Goal: Task Accomplishment & Management: Manage account settings

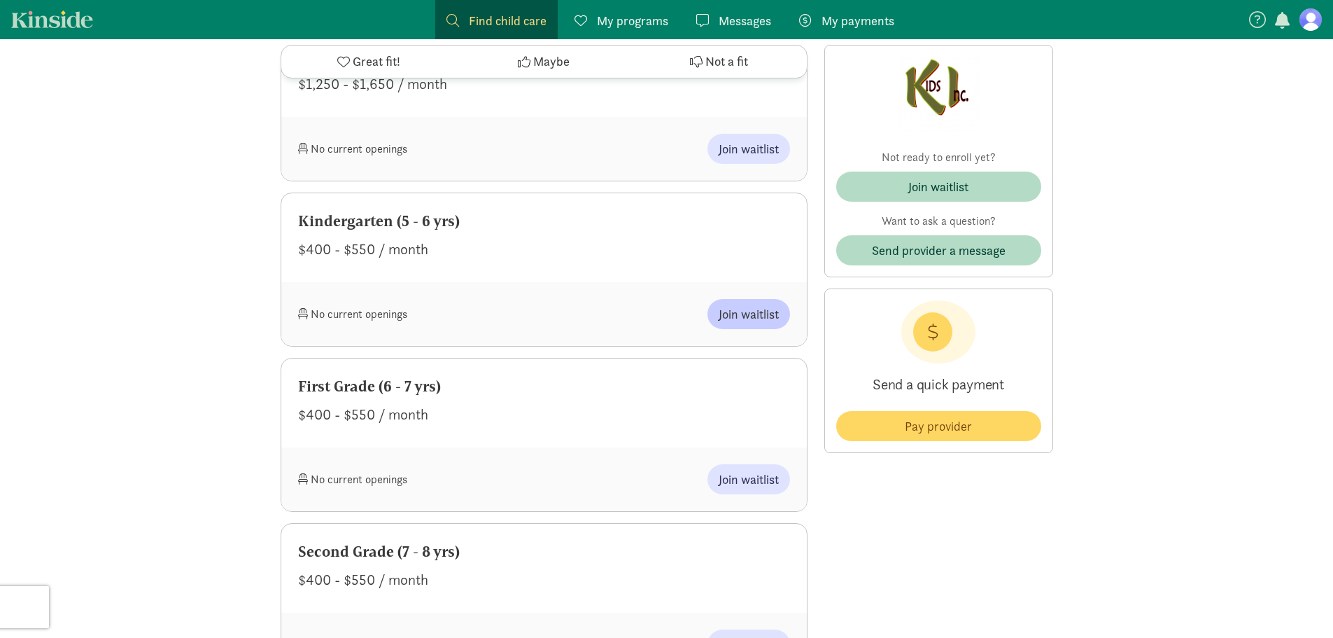
scroll to position [770, 0]
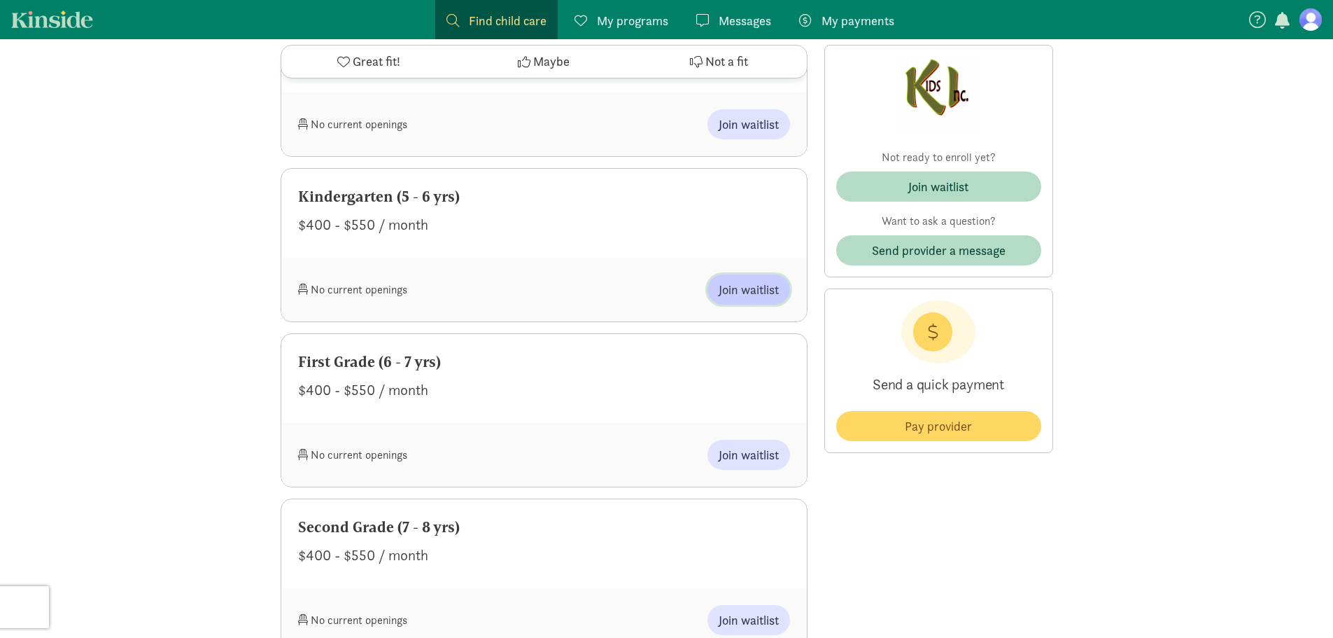
click at [762, 297] on span "Join waitlist" at bounding box center [749, 289] width 60 height 19
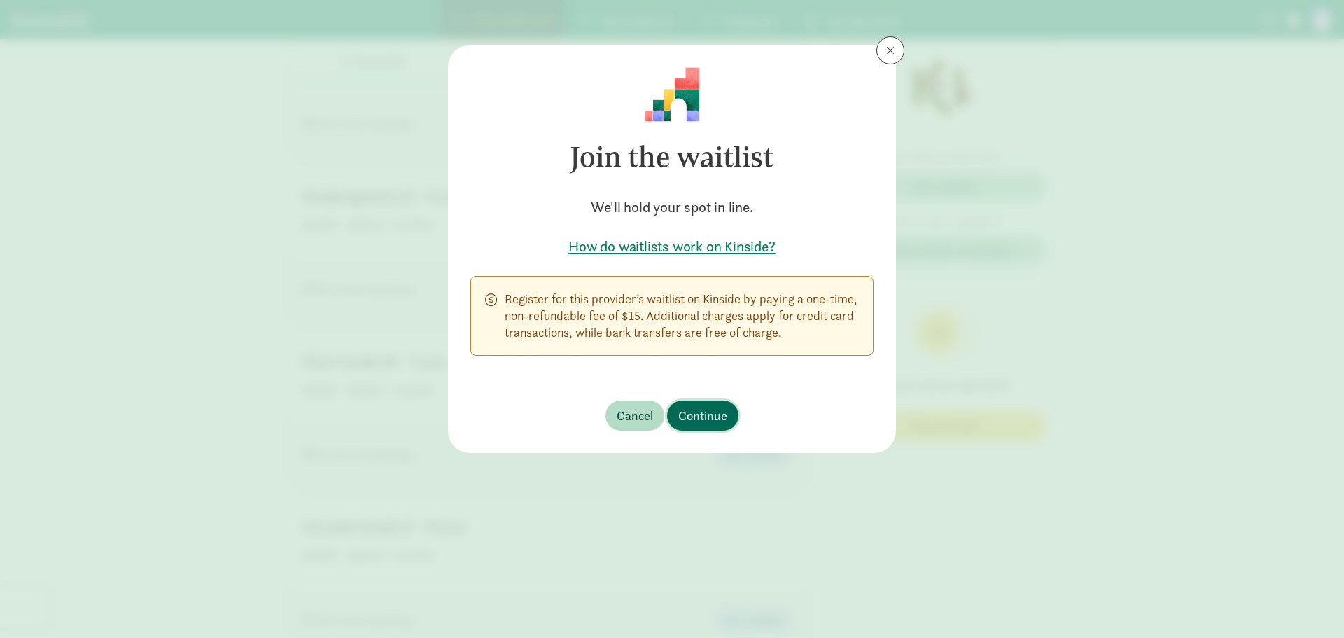
click at [708, 412] on span "Continue" at bounding box center [702, 415] width 49 height 19
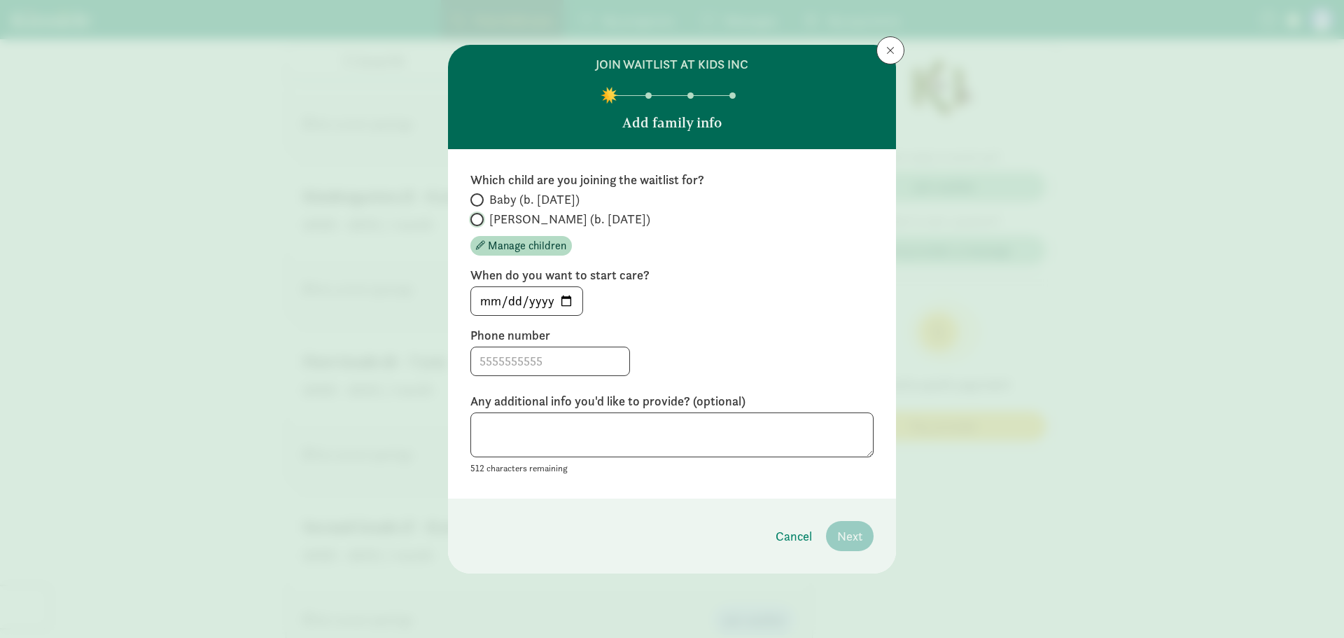
click at [474, 223] on input "[PERSON_NAME] (b. [DATE])" at bounding box center [474, 219] width 9 height 9
radio input "true"
click at [568, 302] on input "[DATE]" at bounding box center [526, 301] width 111 height 28
click at [566, 301] on input "[DATE]" at bounding box center [526, 301] width 111 height 28
click at [571, 299] on input "[DATE]" at bounding box center [526, 301] width 111 height 28
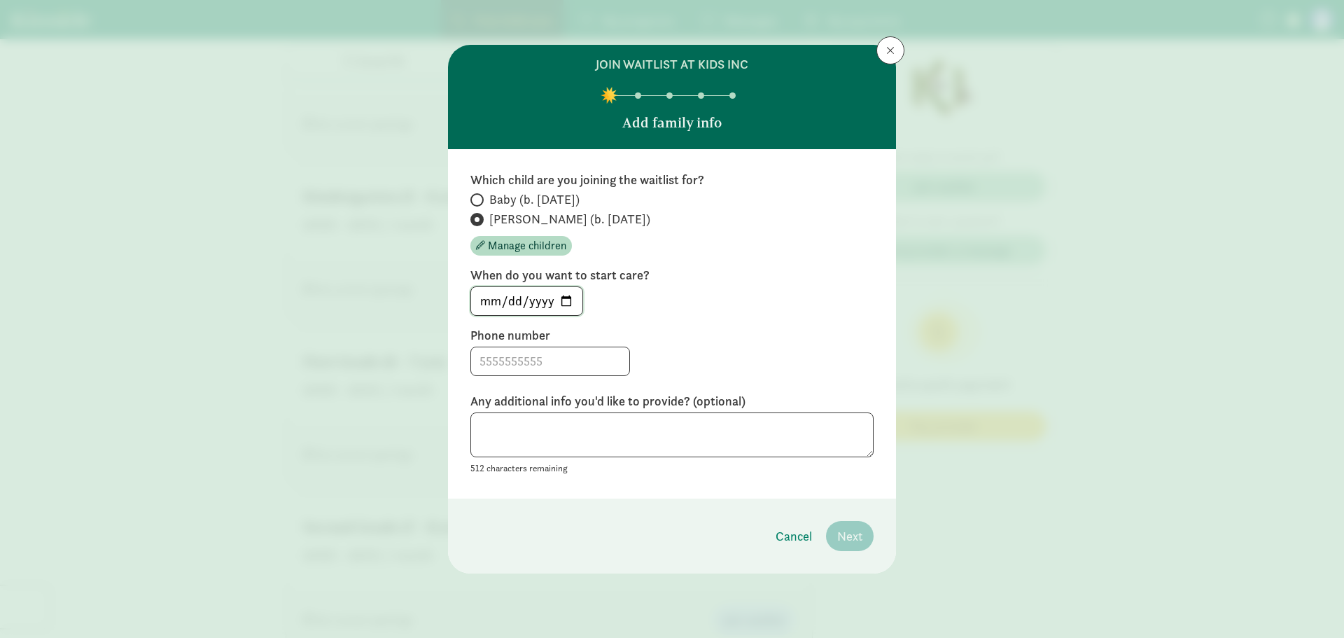
type input "[DATE]"
click at [570, 360] on input at bounding box center [550, 361] width 158 height 28
type input "5303395928"
click at [846, 531] on span "Next" at bounding box center [849, 535] width 25 height 19
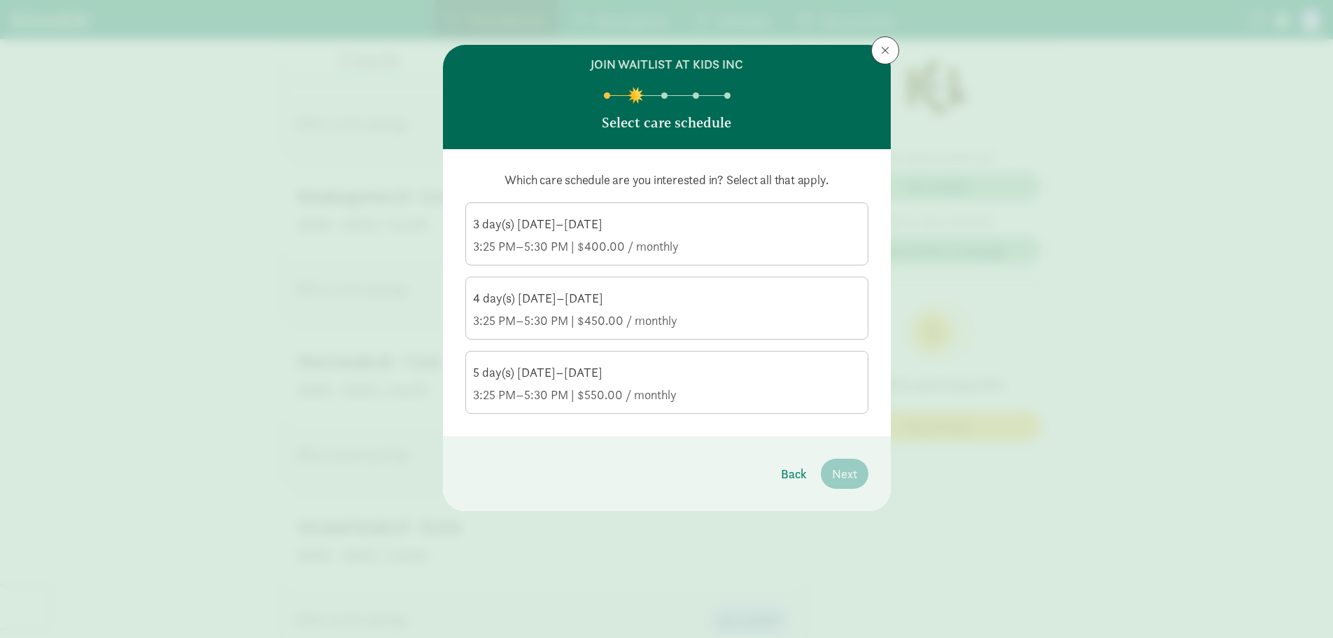
click at [697, 388] on div "3:25 PM–5:30 PM | $550.00 / monthly" at bounding box center [667, 394] width 388 height 17
click at [0, 0] on input "5 day(s) [DATE]–[DATE] 3:25 PM–5:30 PM | $550.00 / monthly" at bounding box center [0, 0] width 0 height 0
click at [840, 474] on span "Next" at bounding box center [844, 473] width 25 height 19
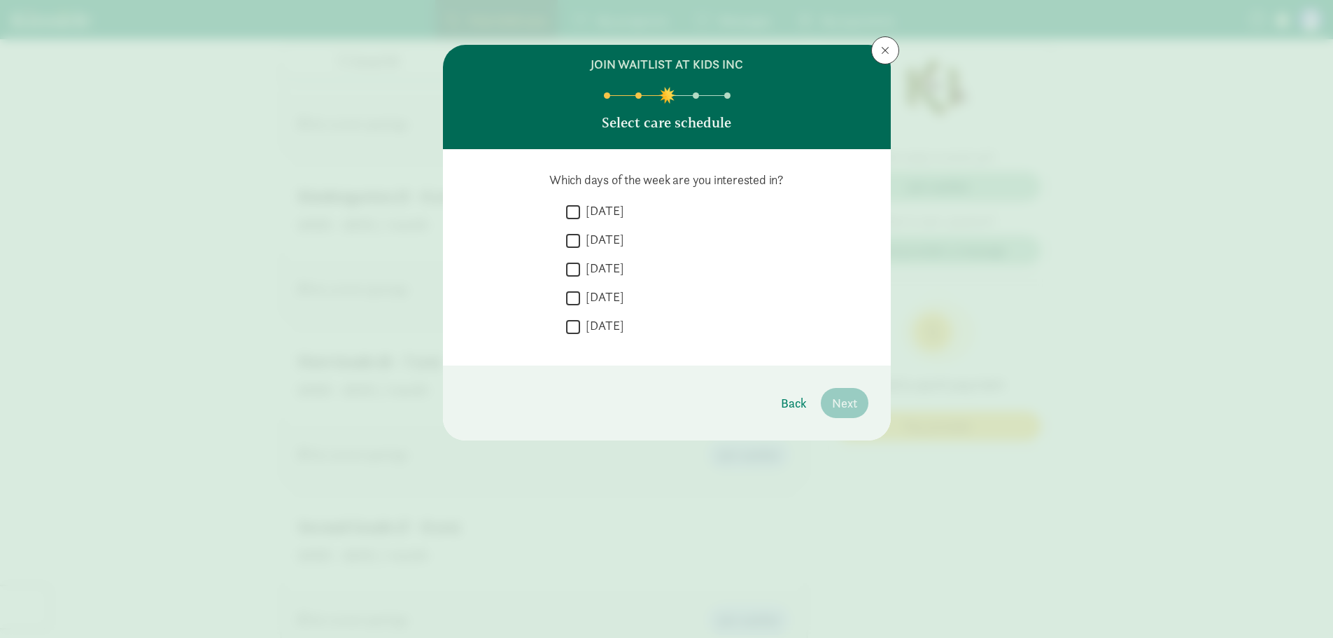
click at [570, 210] on input "[DATE]" at bounding box center [573, 211] width 14 height 19
checkbox input "true"
click at [574, 241] on input "[DATE]" at bounding box center [573, 240] width 14 height 19
checkbox input "true"
click at [575, 271] on input "[DATE]" at bounding box center [573, 269] width 14 height 19
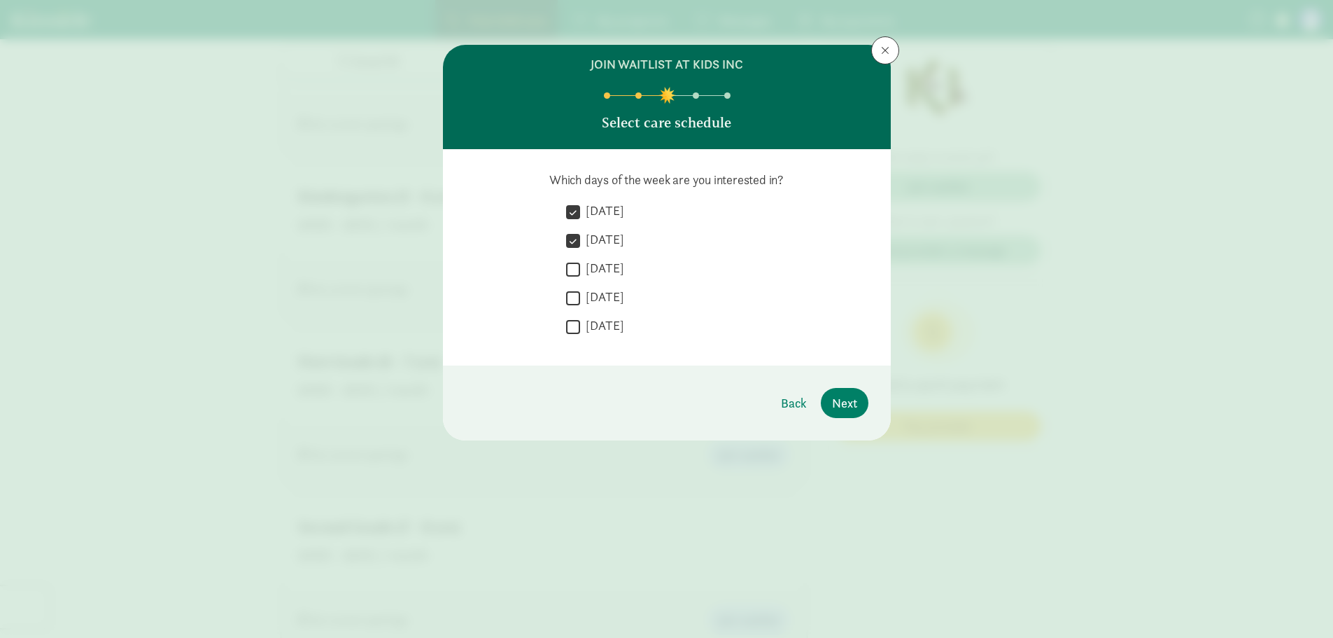
checkbox input "true"
click at [572, 301] on input "[DATE]" at bounding box center [573, 297] width 14 height 19
checkbox input "true"
click at [575, 328] on input "[DATE]" at bounding box center [573, 326] width 14 height 19
checkbox input "true"
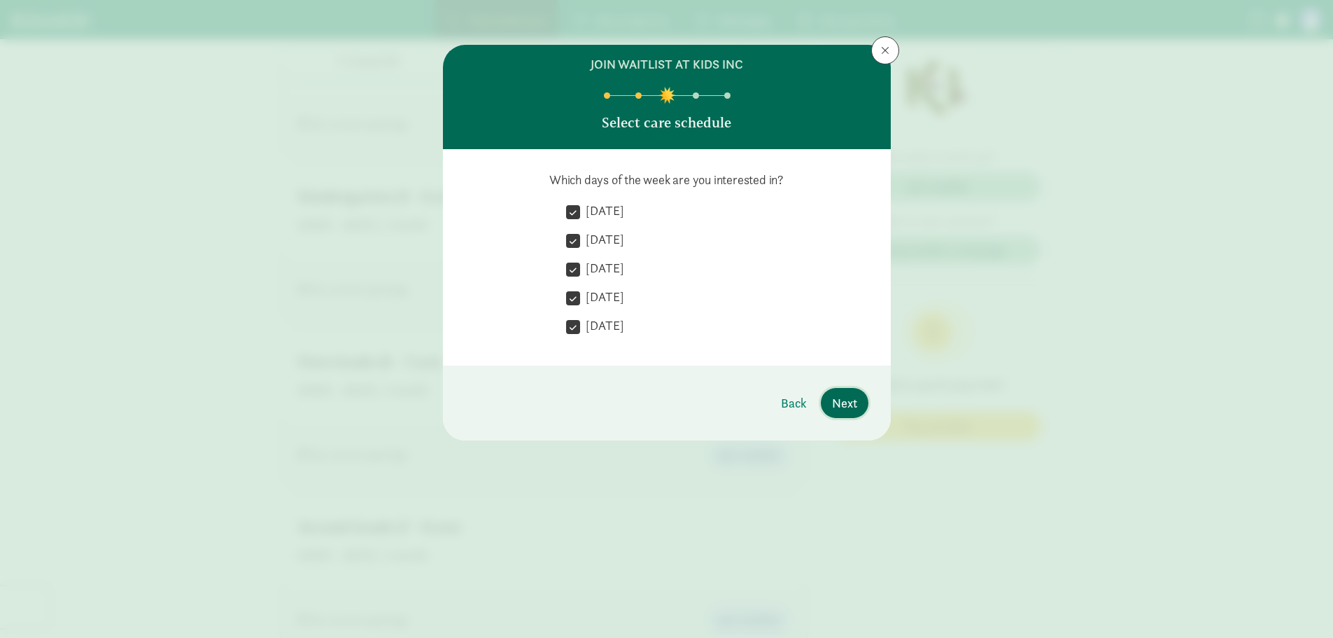
click at [849, 404] on span "Next" at bounding box center [844, 402] width 25 height 19
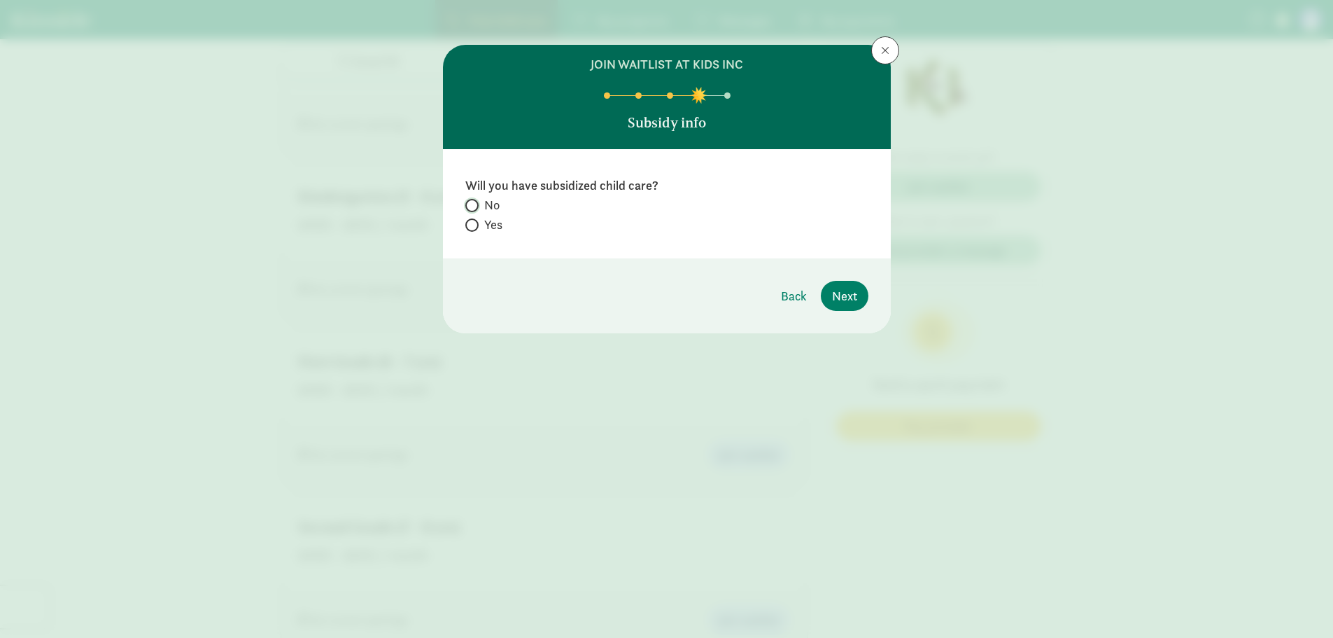
click at [470, 205] on input "No" at bounding box center [469, 205] width 9 height 9
radio input "true"
click at [843, 304] on span "Next" at bounding box center [844, 295] width 25 height 19
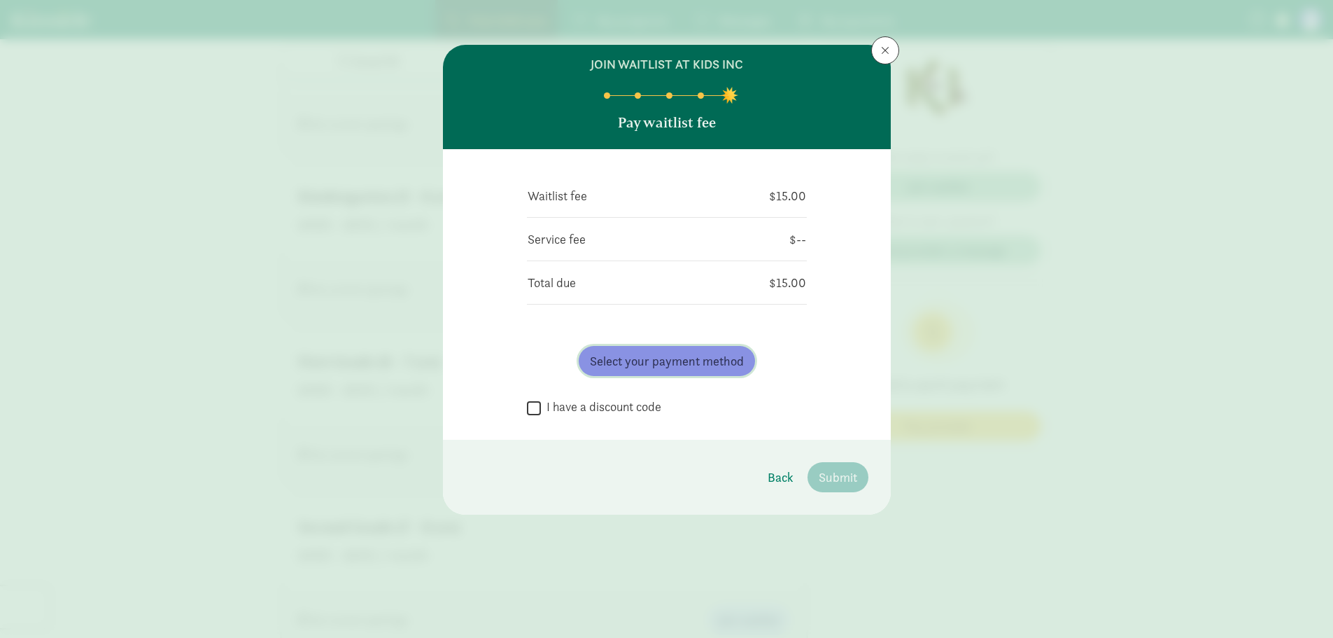
click at [659, 356] on span "Select your payment method" at bounding box center [667, 360] width 154 height 19
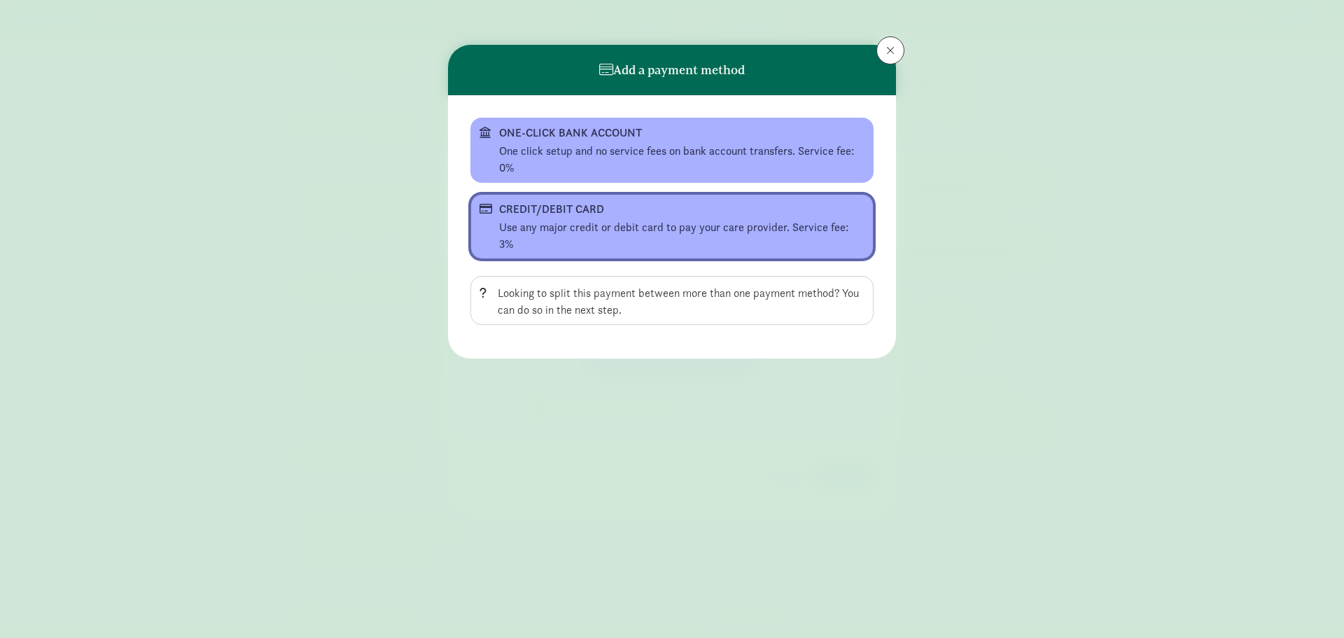
click at [561, 213] on div "CREDIT/DEBIT CARD" at bounding box center [670, 209] width 343 height 17
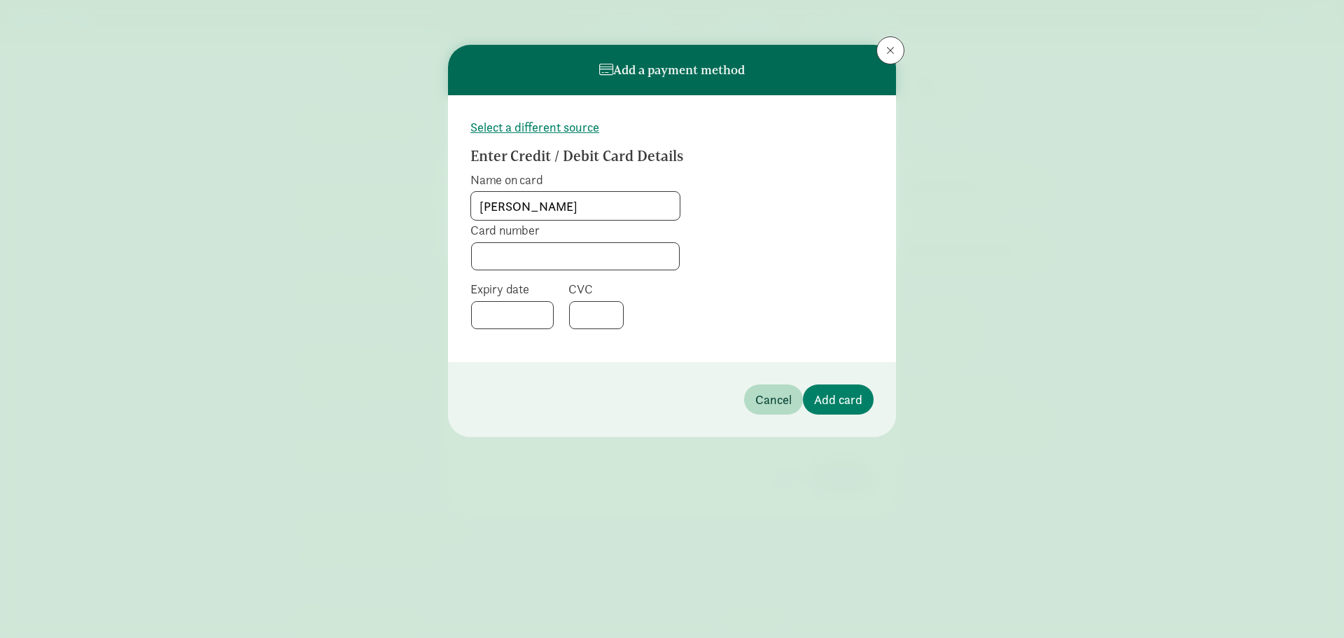
type input "[PERSON_NAME]"
click at [847, 400] on span "Add card" at bounding box center [838, 399] width 48 height 19
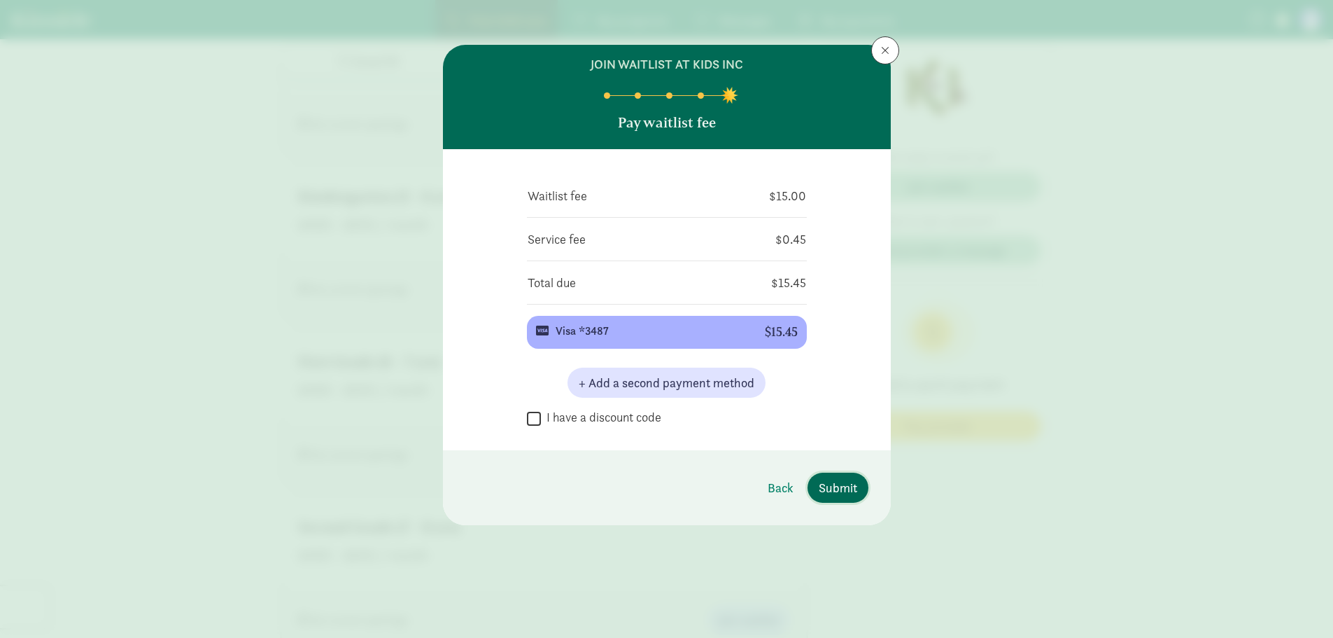
click at [841, 479] on span "Submit" at bounding box center [838, 487] width 38 height 19
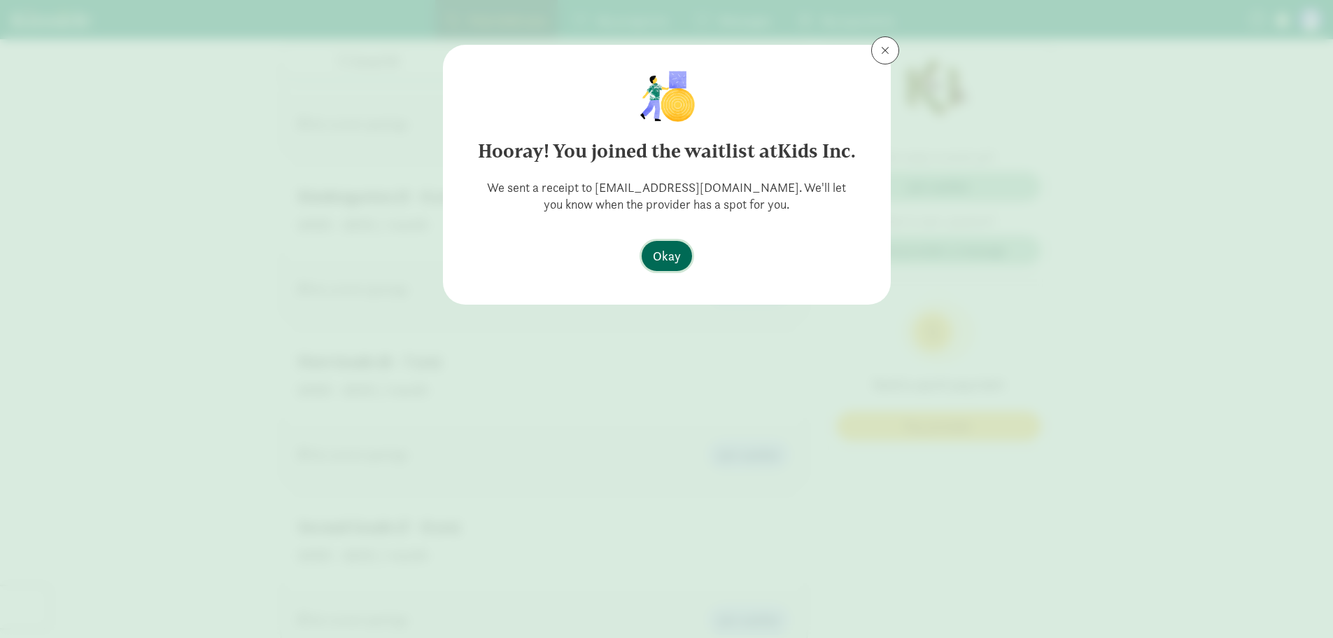
click at [674, 253] on span "Okay" at bounding box center [667, 255] width 28 height 19
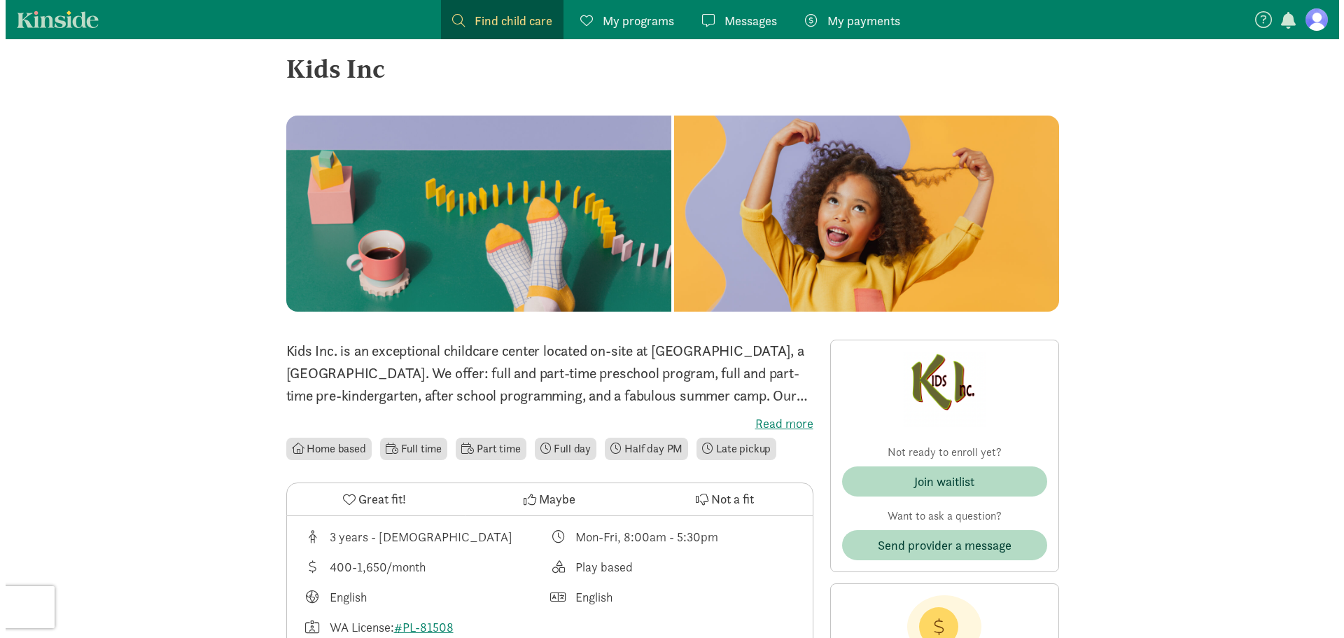
scroll to position [0, 0]
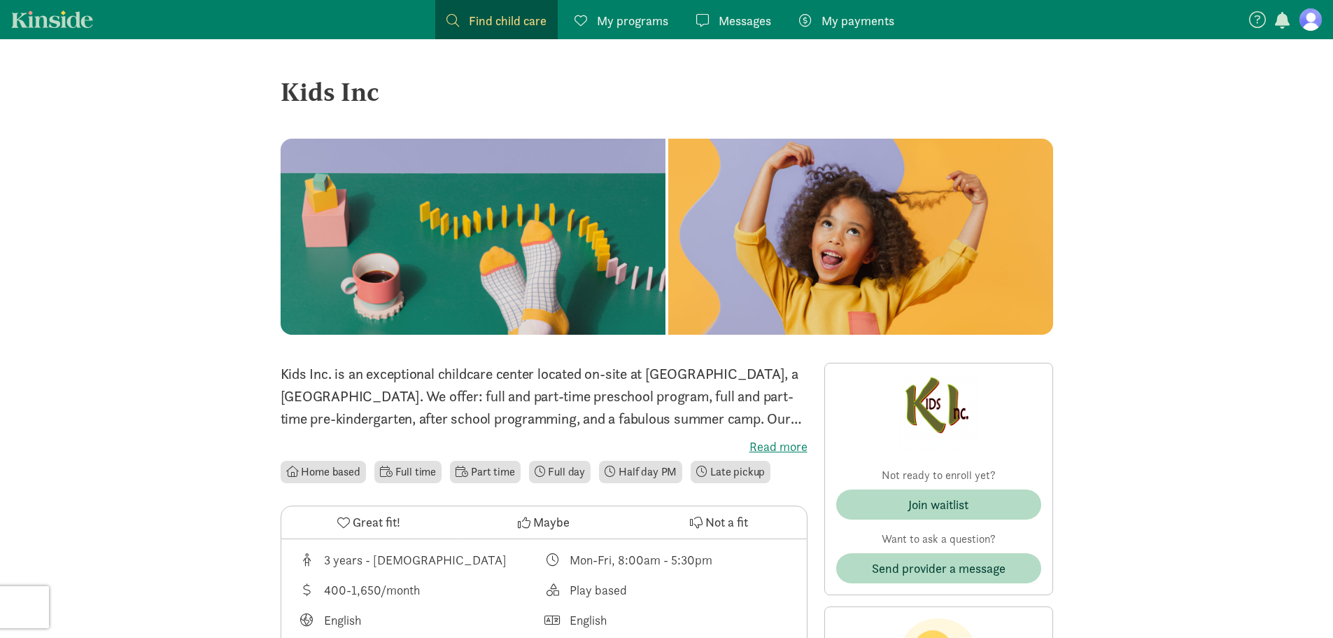
click at [482, 14] on span "Find child care" at bounding box center [508, 20] width 78 height 19
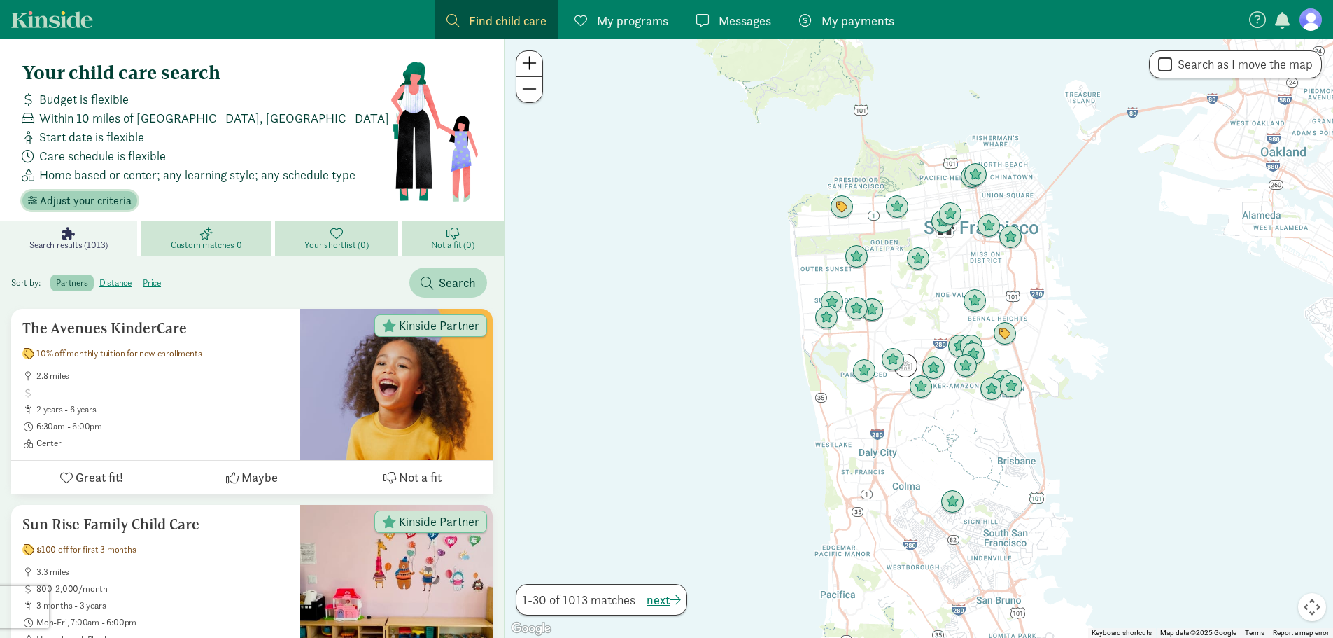
click at [75, 197] on span "Adjust your criteria" at bounding box center [86, 200] width 92 height 17
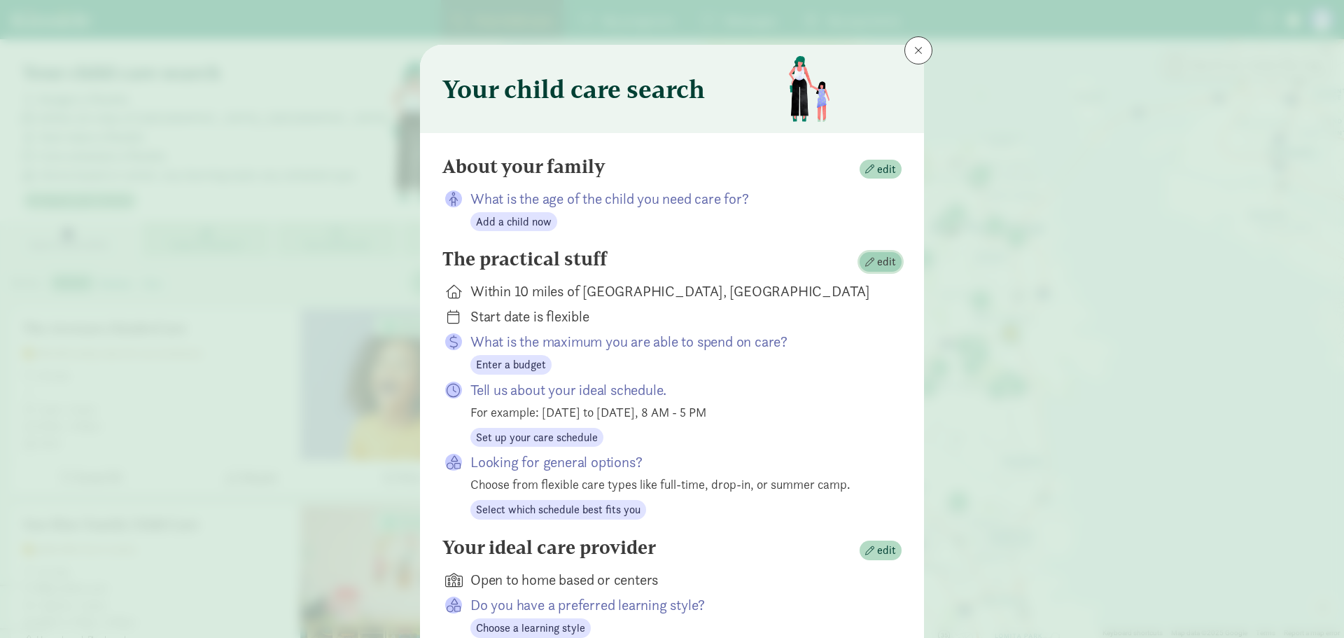
click at [877, 256] on span "edit" at bounding box center [886, 261] width 19 height 17
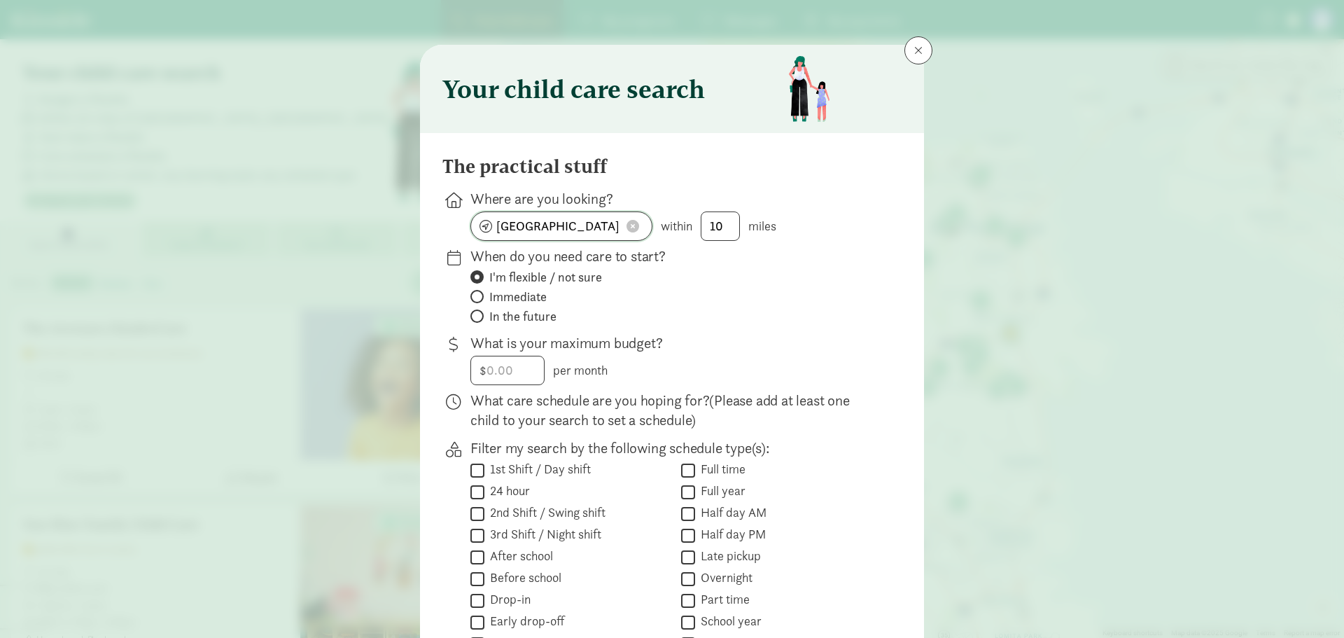
drag, startPoint x: 599, startPoint y: 228, endPoint x: 427, endPoint y: 174, distance: 180.6
click at [427, 174] on div "The practical stuff Where are you looking? [GEOGRAPHIC_DATA], [GEOGRAPHIC_DATA]…" at bounding box center [672, 471] width 504 height 677
type input "[GEOGRAPHIC_DATA], [GEOGRAPHIC_DATA]"
click at [476, 315] on span at bounding box center [476, 315] width 13 height 13
click at [476, 315] on input "In the future" at bounding box center [474, 315] width 9 height 9
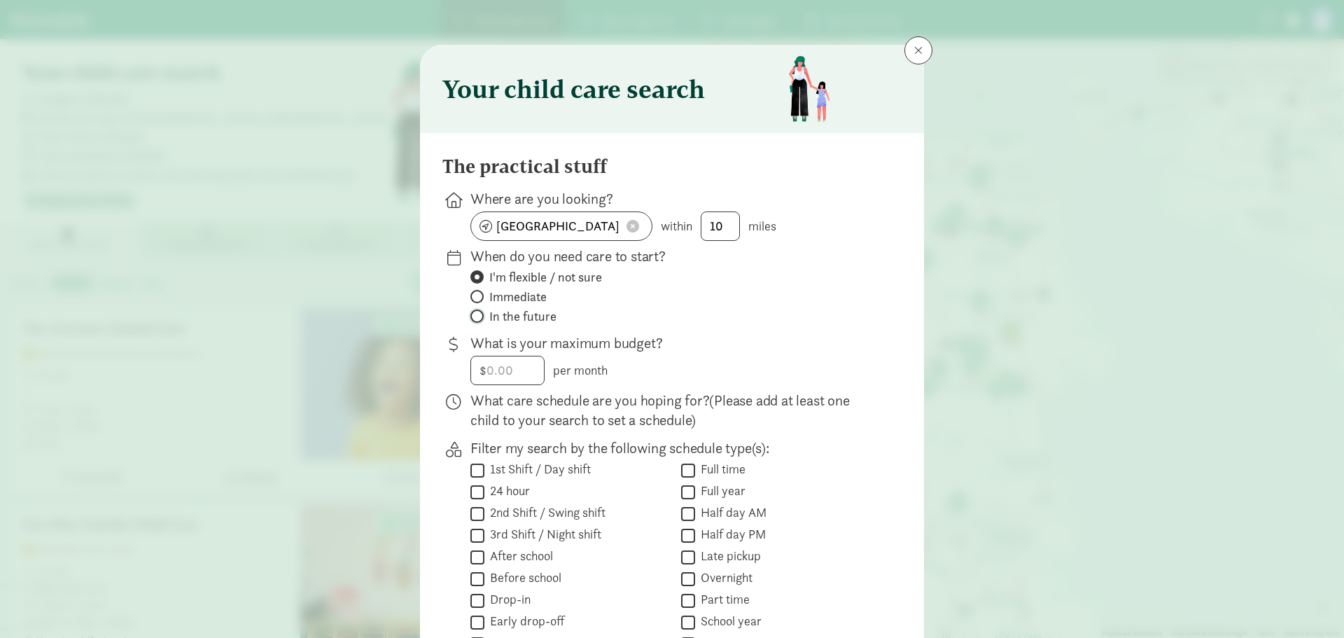
radio input "true"
radio input "false"
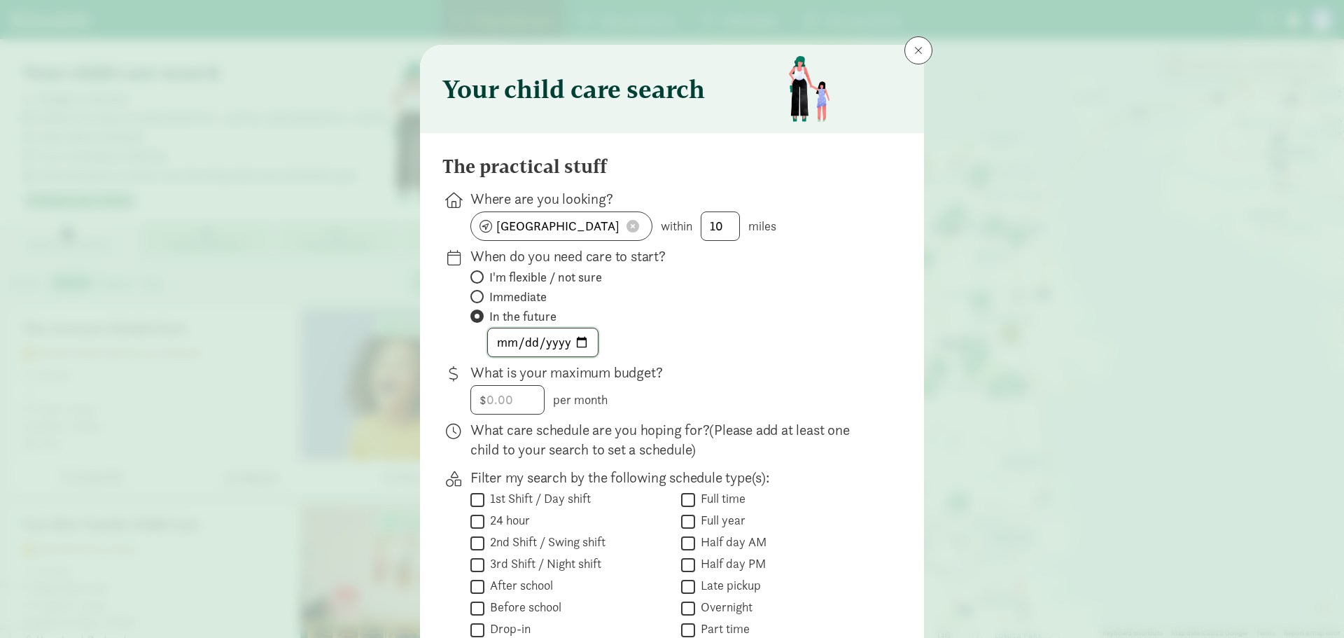
click at [582, 344] on input "date" at bounding box center [543, 342] width 110 height 28
type input "[DATE]"
click at [685, 386] on div "$ per month" at bounding box center [674, 399] width 409 height 29
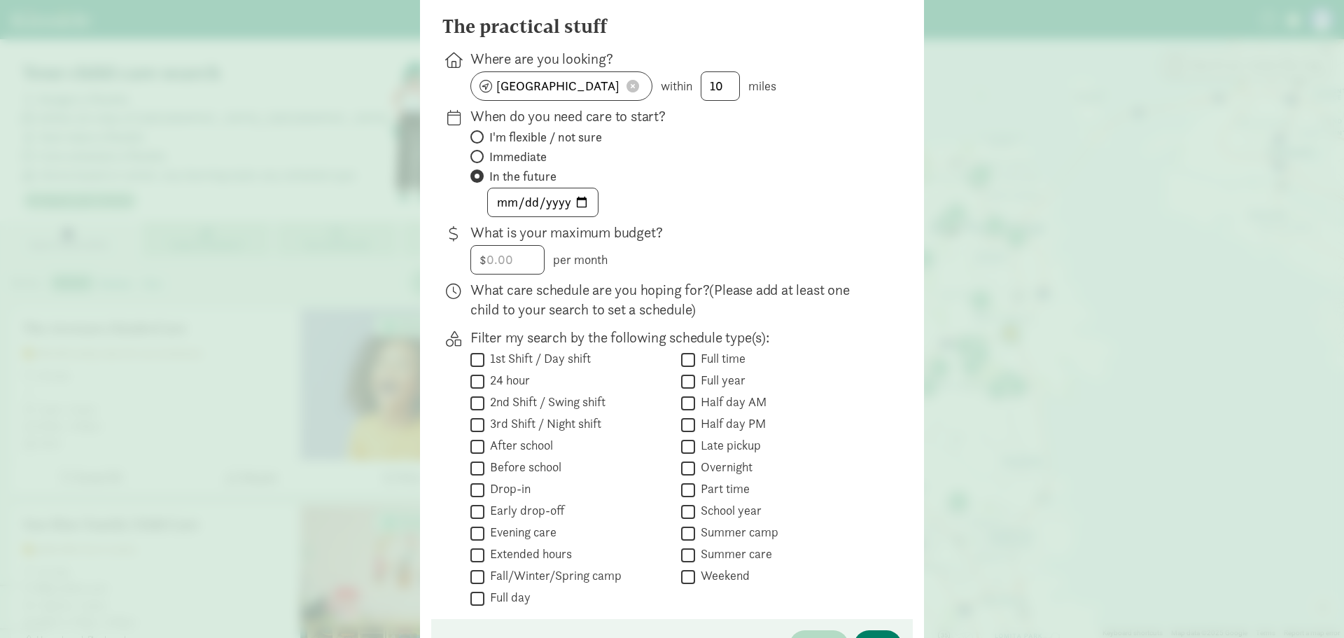
scroll to position [210, 0]
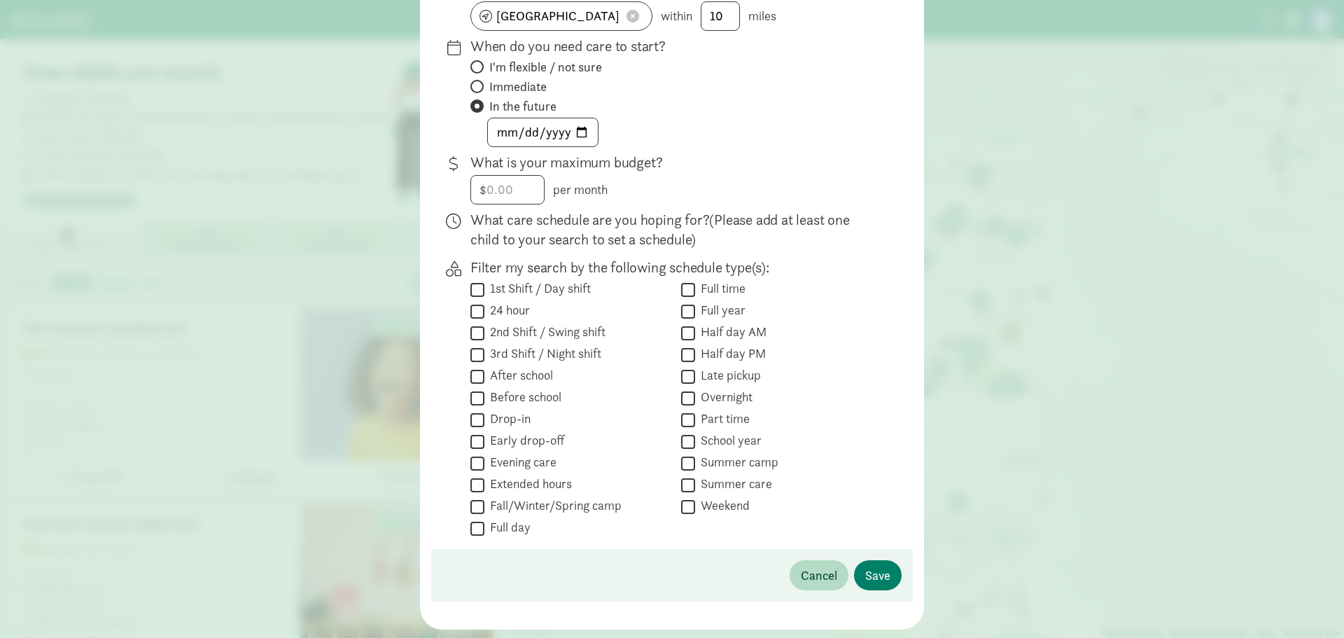
click at [470, 373] on input "After school" at bounding box center [477, 376] width 14 height 19
checkbox input "true"
click at [475, 482] on input "Extended hours" at bounding box center [477, 484] width 14 height 19
checkbox input "true"
click at [878, 570] on span "Save" at bounding box center [877, 575] width 25 height 19
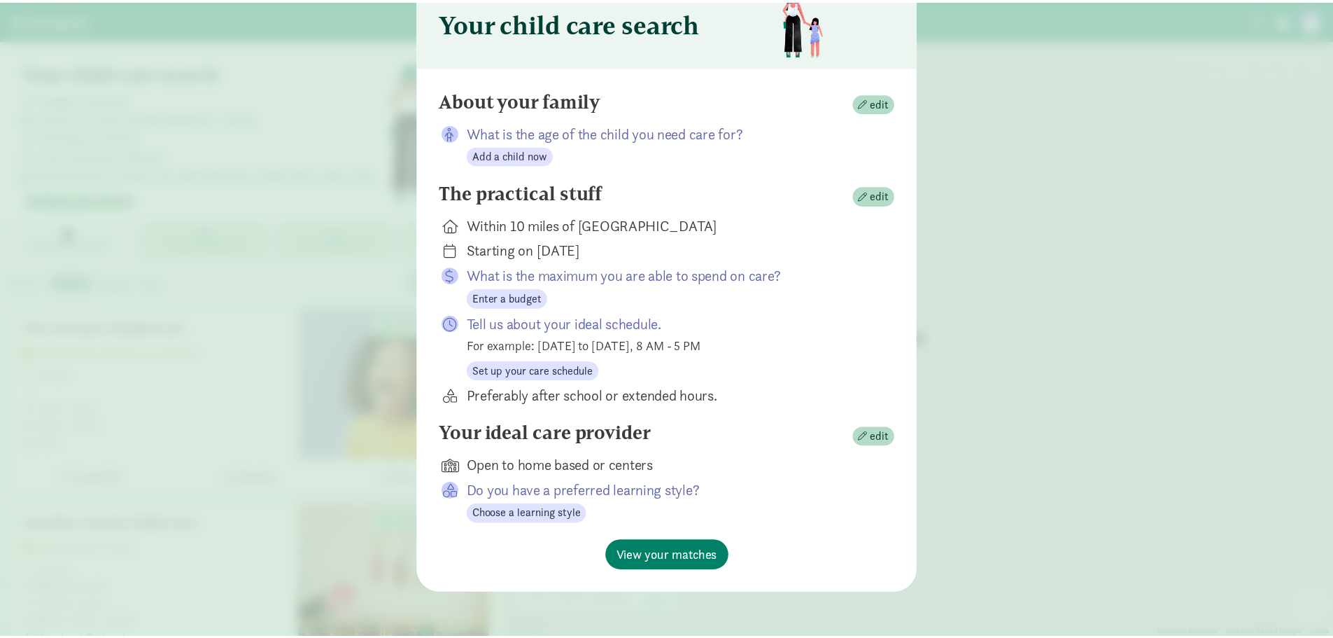
scroll to position [66, 0]
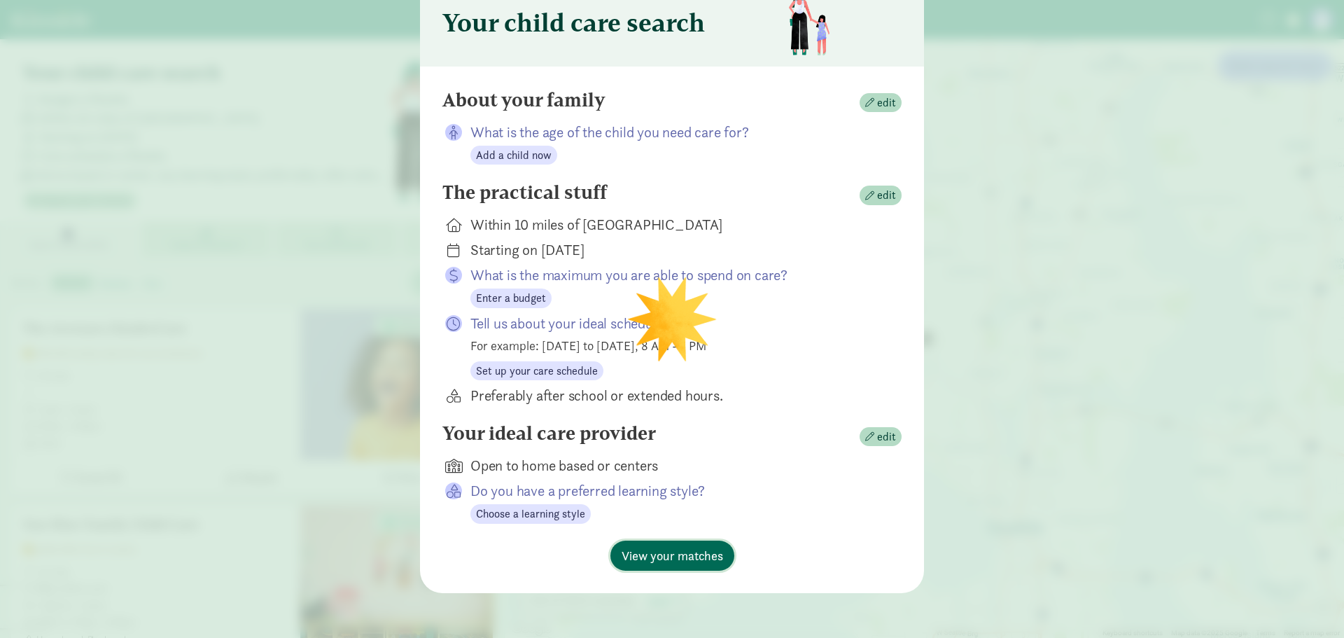
click at [688, 558] on span "View your matches" at bounding box center [672, 555] width 101 height 19
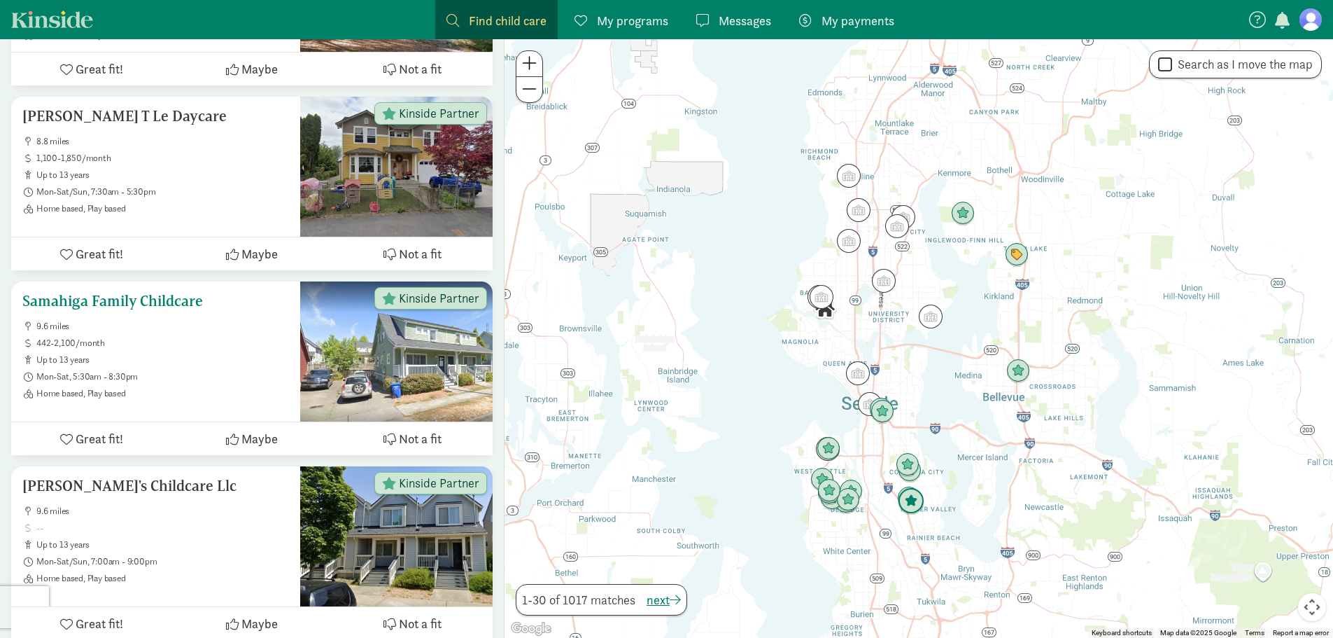
scroll to position [420, 0]
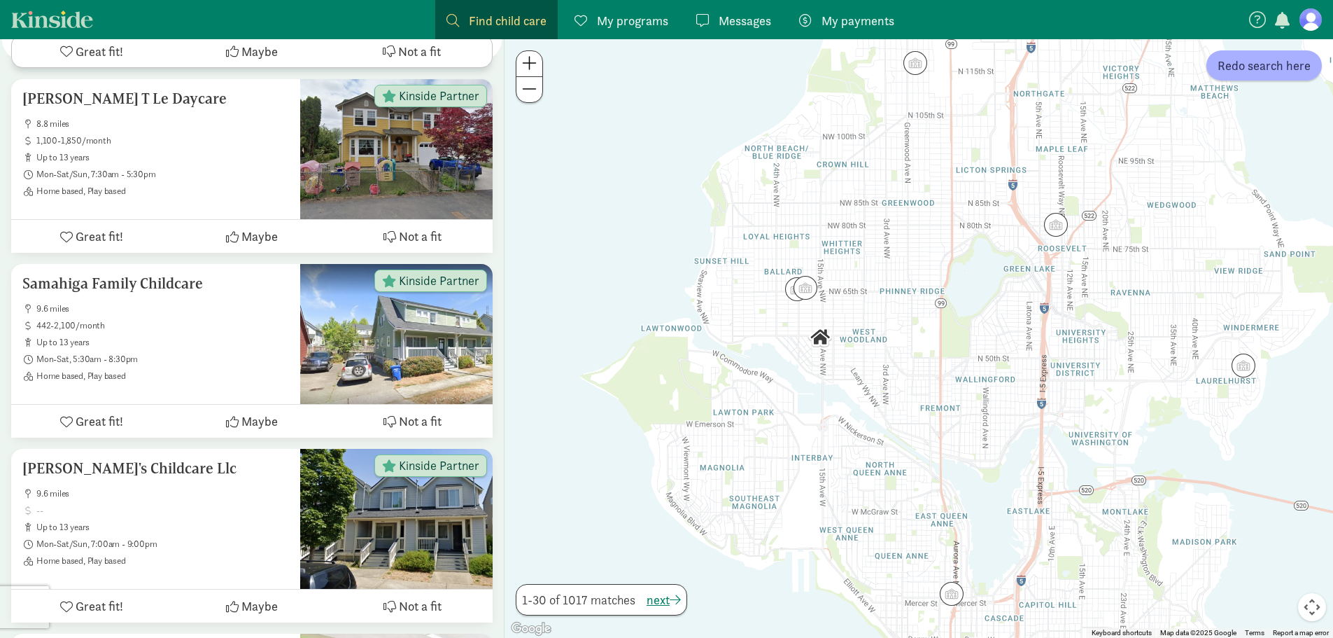
drag, startPoint x: 768, startPoint y: 285, endPoint x: 825, endPoint y: 463, distance: 186.8
click at [856, 512] on div at bounding box center [919, 338] width 829 height 598
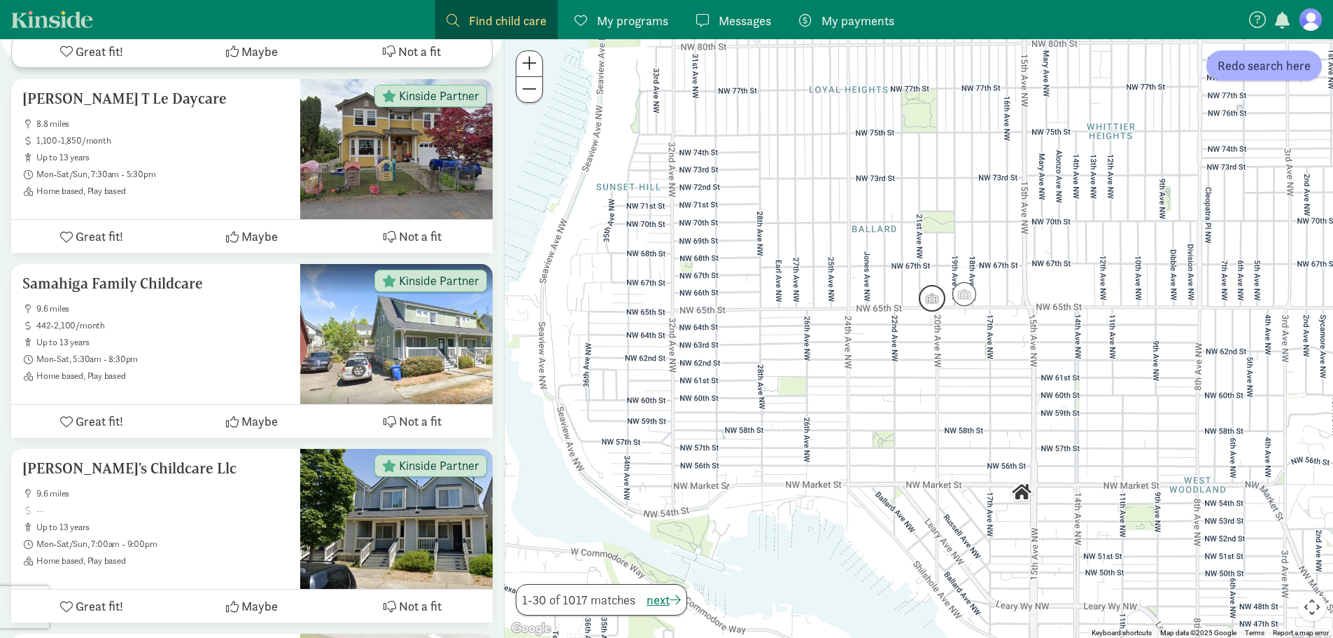
click at [928, 297] on img "Click to see details" at bounding box center [932, 298] width 27 height 27
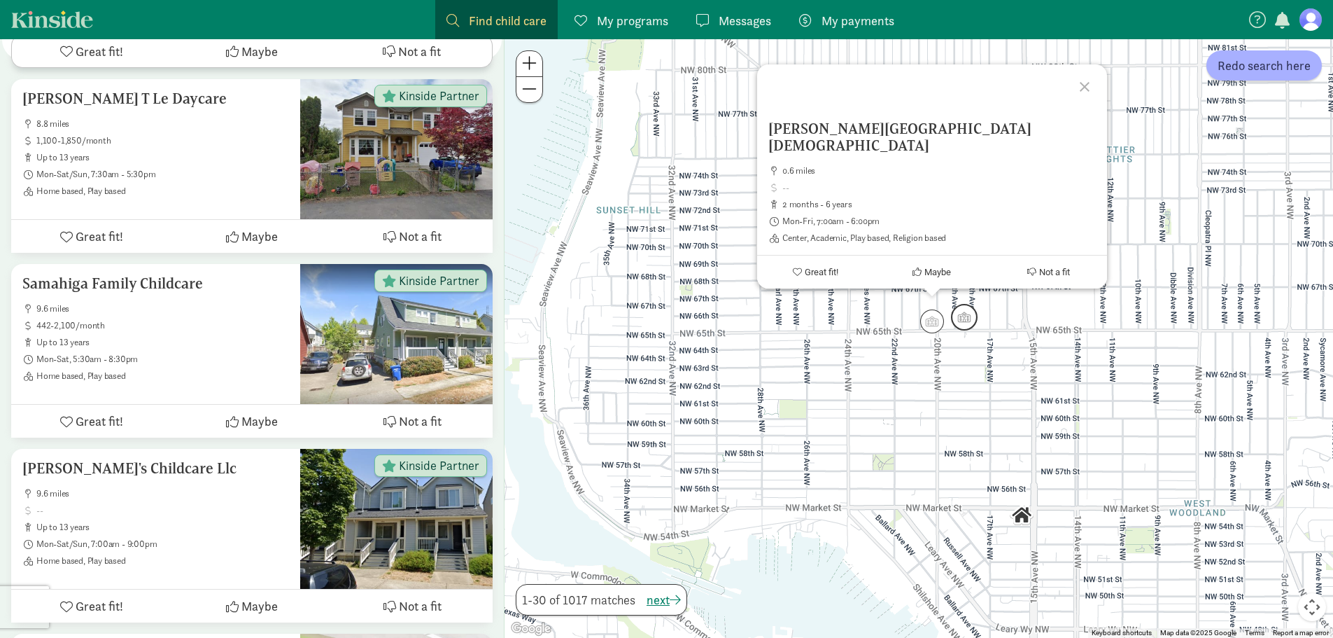
click at [965, 318] on img "Click to see details" at bounding box center [964, 317] width 27 height 27
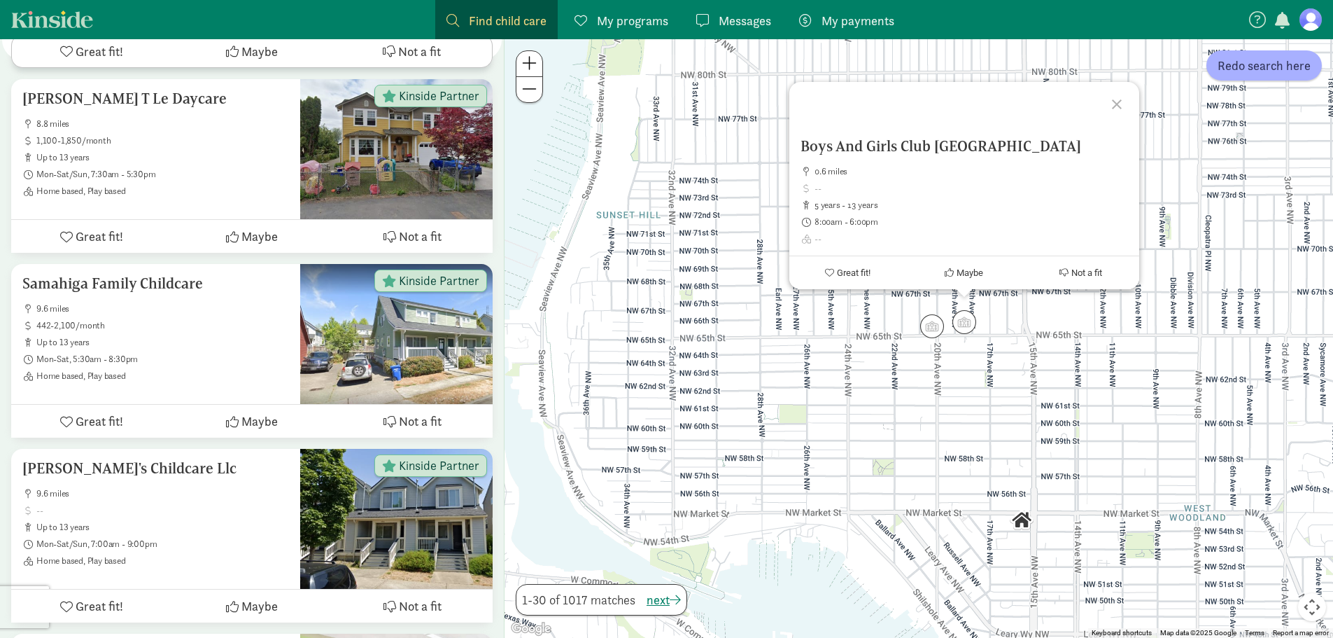
click at [1112, 104] on div at bounding box center [1119, 102] width 41 height 41
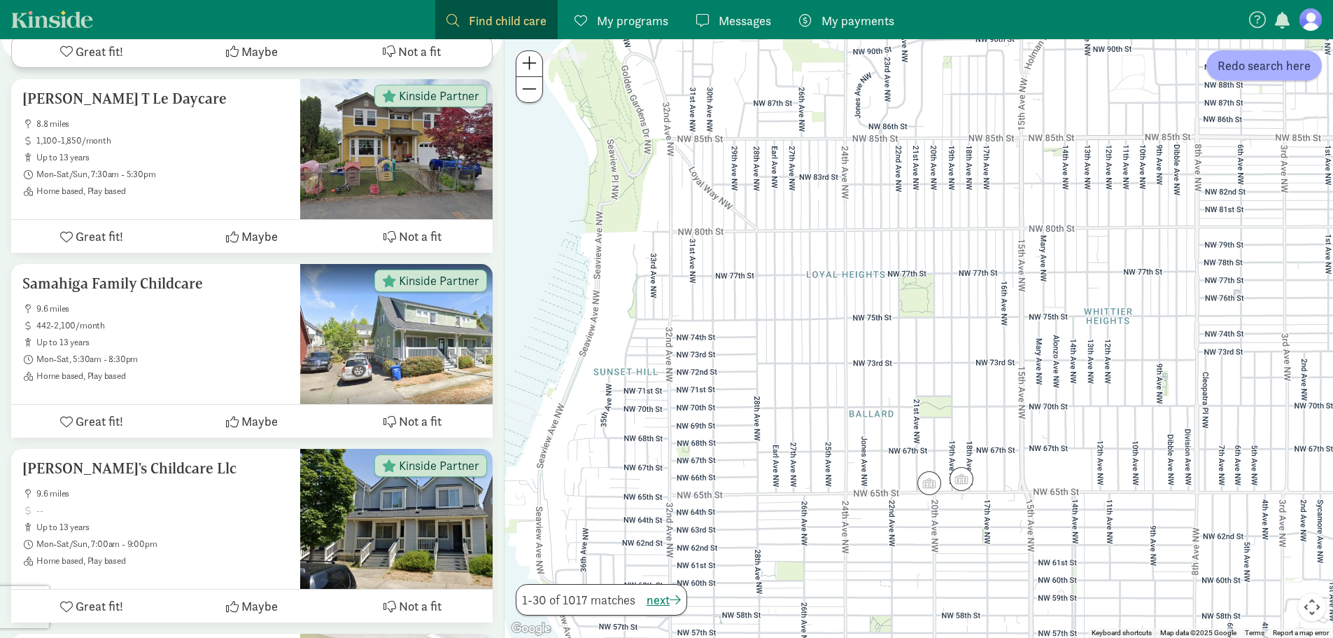
drag, startPoint x: 929, startPoint y: 272, endPoint x: 944, endPoint y: 397, distance: 125.5
click at [944, 397] on div at bounding box center [919, 338] width 829 height 598
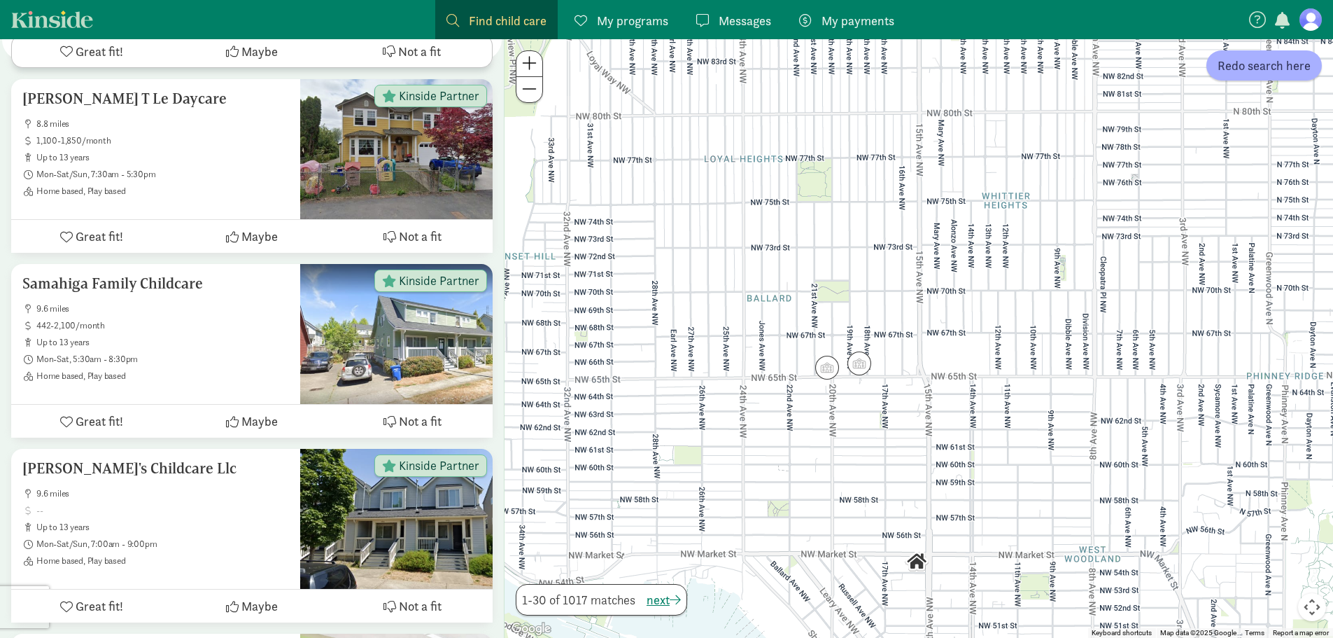
drag, startPoint x: 859, startPoint y: 382, endPoint x: 750, endPoint y: 298, distance: 137.8
click at [750, 298] on div at bounding box center [919, 338] width 829 height 598
click at [1244, 74] on span "Redo search here" at bounding box center [1264, 65] width 93 height 19
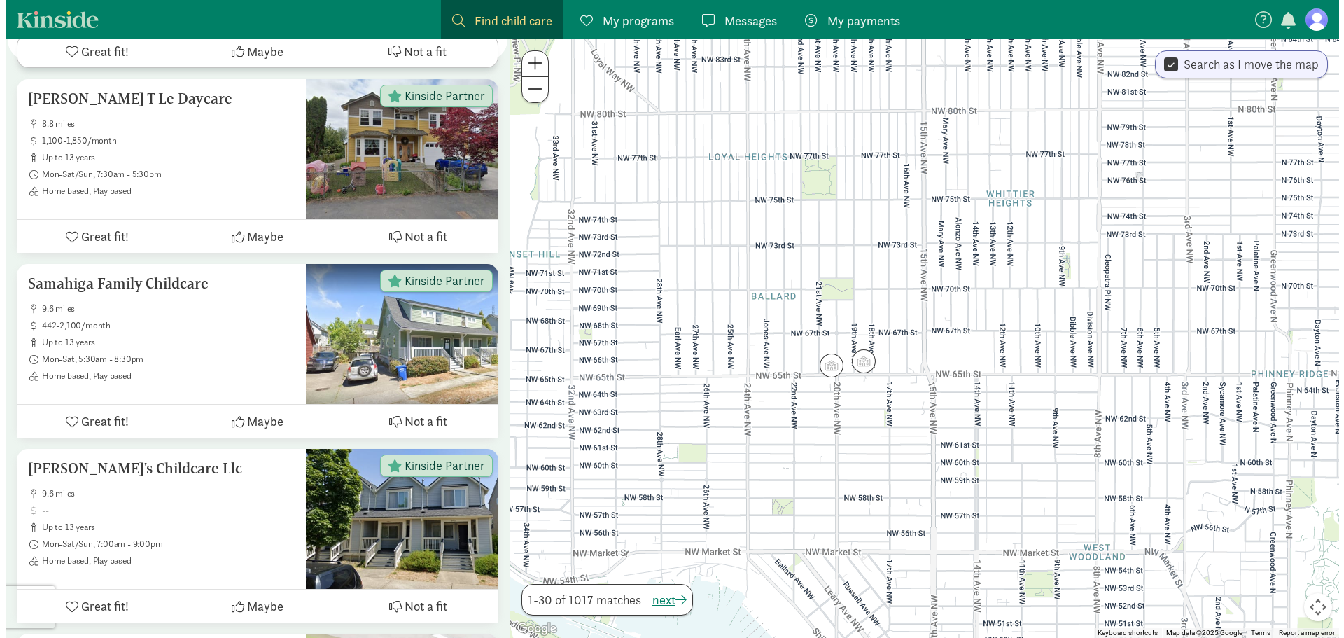
scroll to position [0, 0]
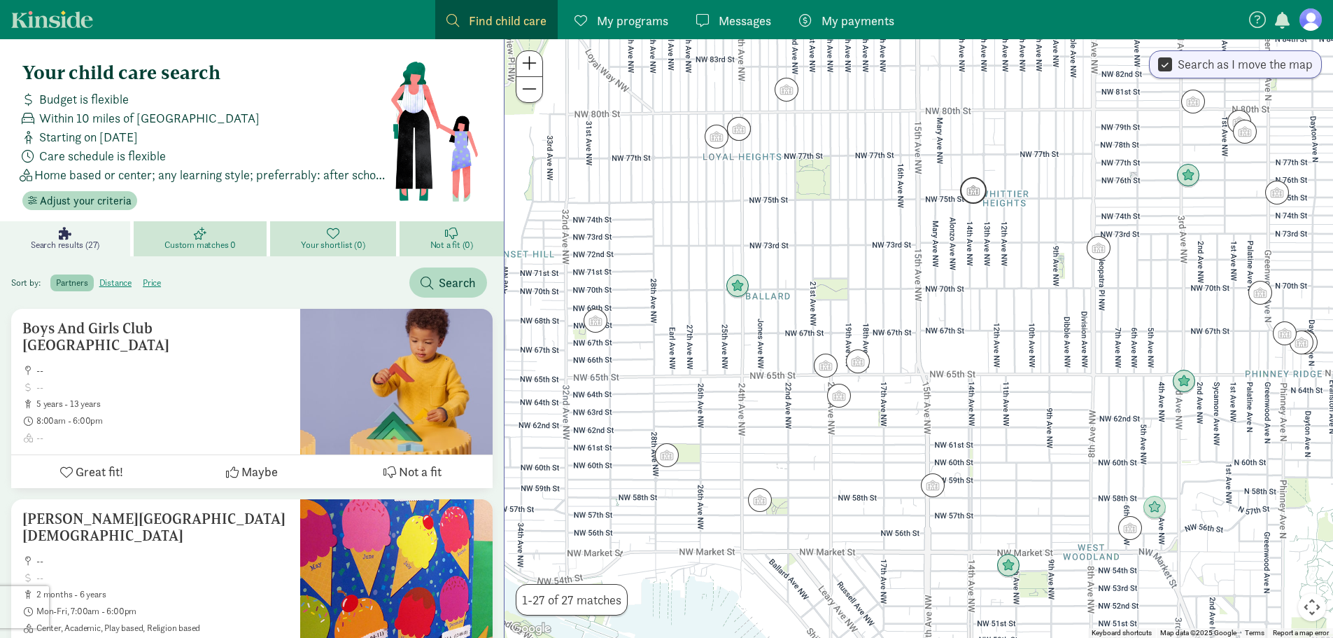
click at [974, 194] on img "Click to see details" at bounding box center [973, 190] width 27 height 27
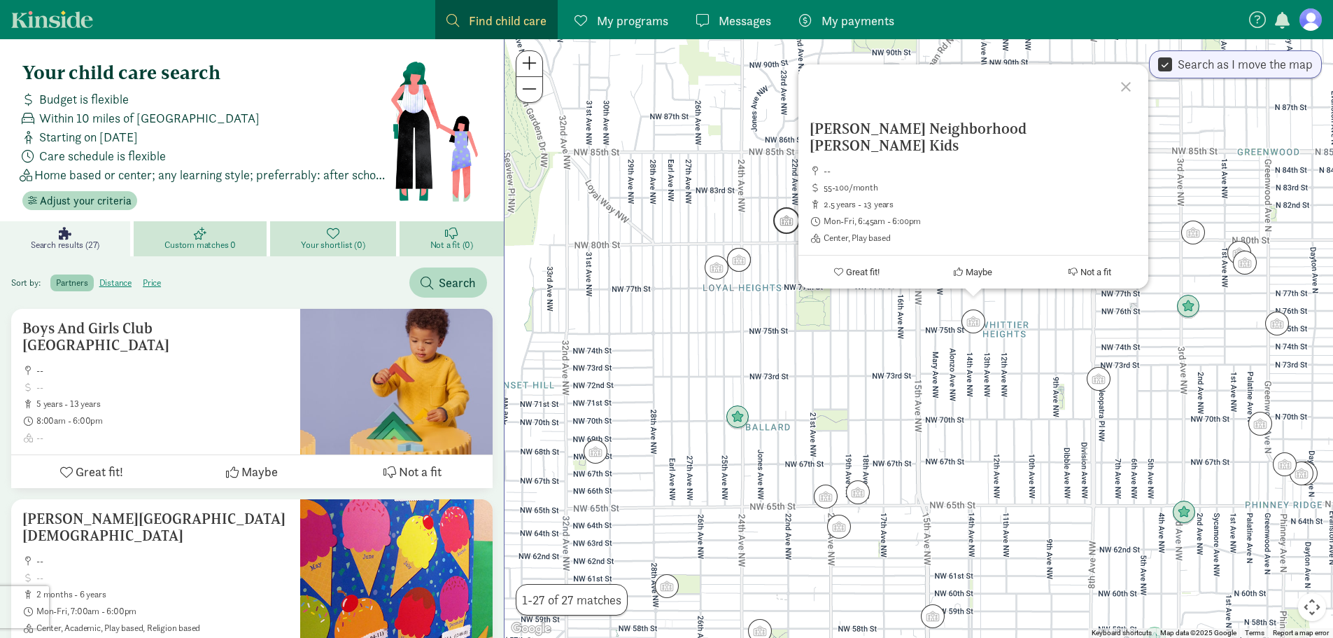
click at [785, 220] on img "Click to see details" at bounding box center [786, 220] width 27 height 27
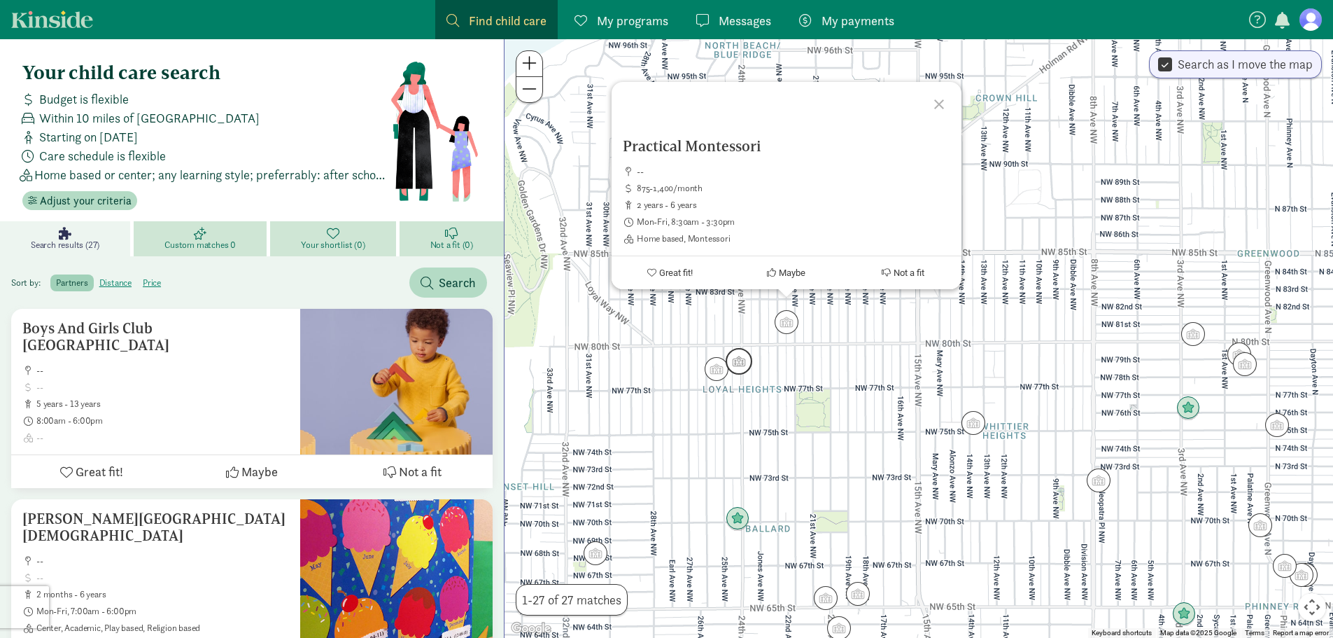
click at [735, 361] on img "Click to see details" at bounding box center [739, 361] width 27 height 27
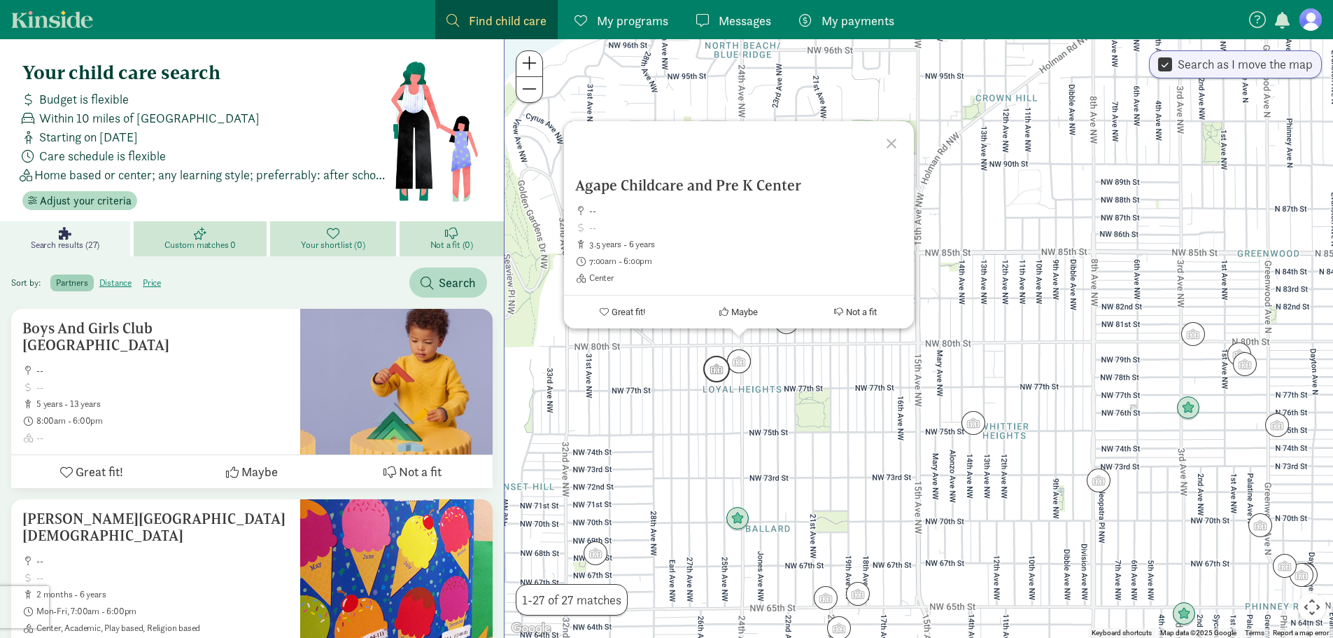
click at [715, 376] on img "Click to see details" at bounding box center [716, 369] width 27 height 27
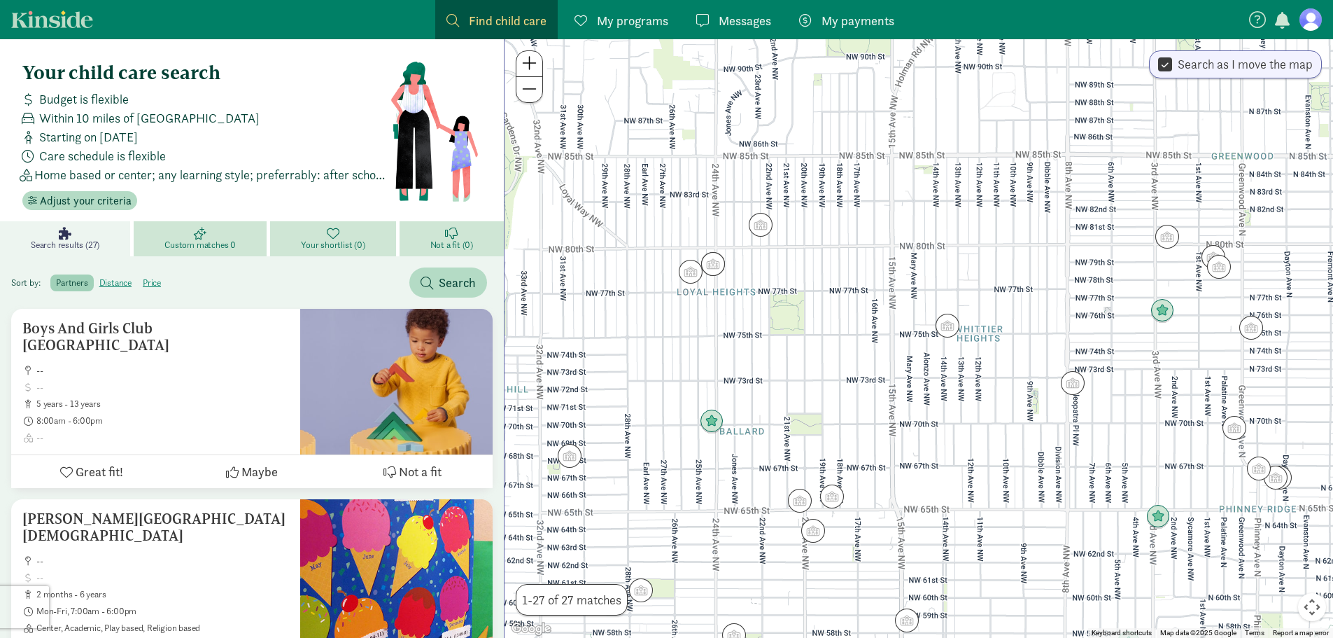
drag, startPoint x: 863, startPoint y: 496, endPoint x: 831, endPoint y: 385, distance: 115.9
click at [831, 385] on div "To navigate, press the arrow keys." at bounding box center [919, 338] width 829 height 598
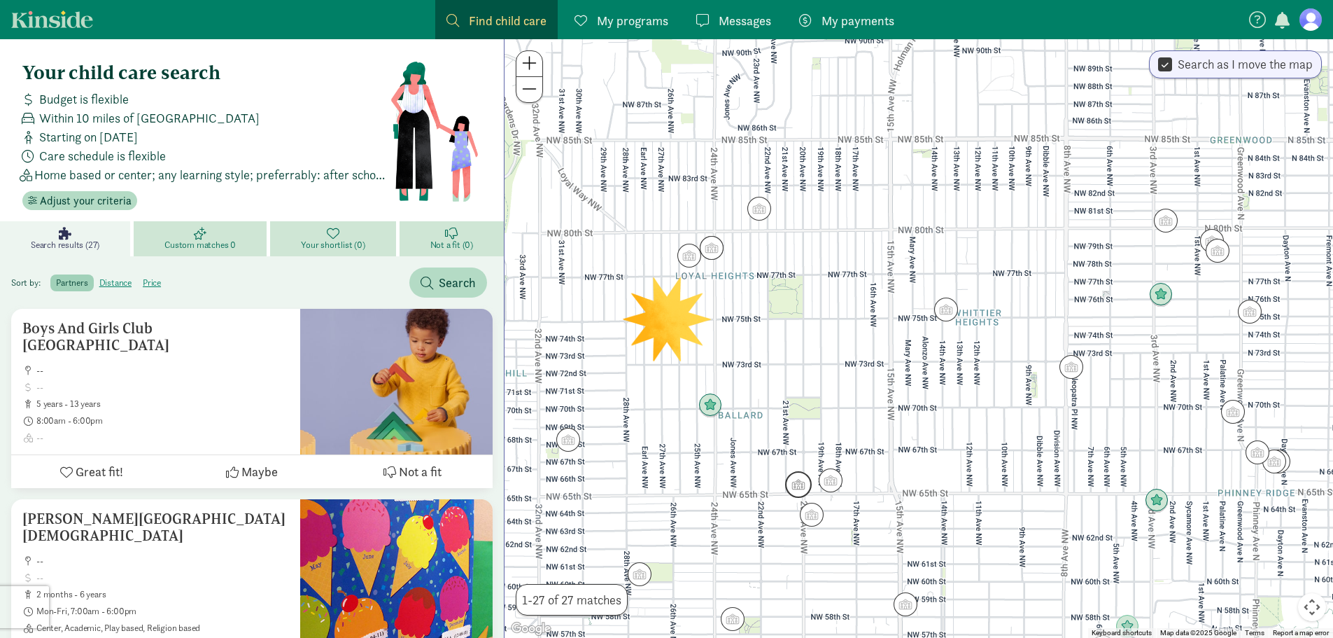
click at [801, 483] on img "Click to see details" at bounding box center [798, 484] width 27 height 27
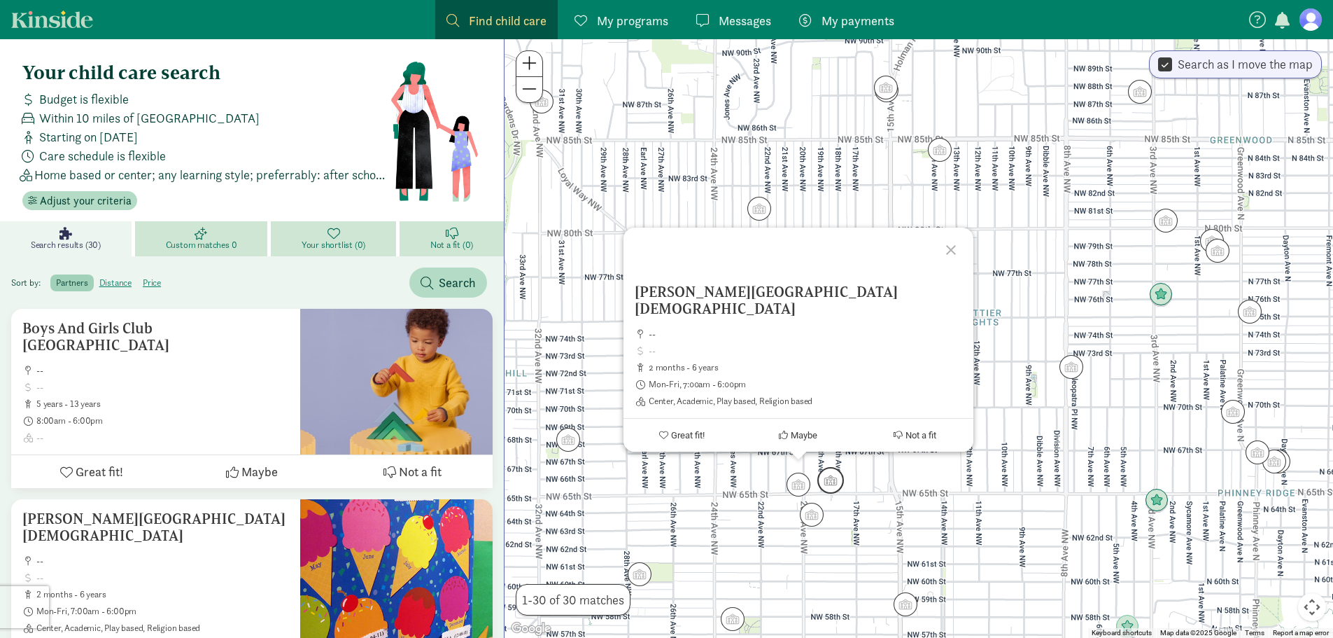
click at [834, 480] on img "Click to see details" at bounding box center [831, 480] width 27 height 27
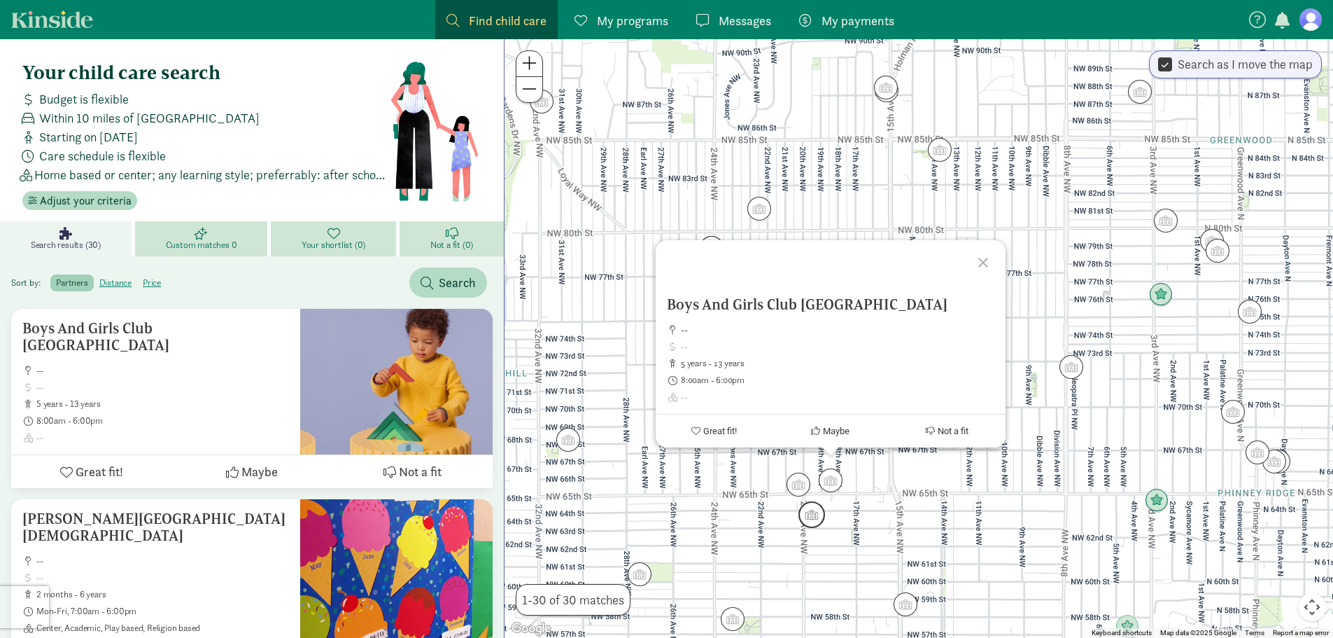
click at [808, 519] on img "Click to see details" at bounding box center [812, 514] width 27 height 27
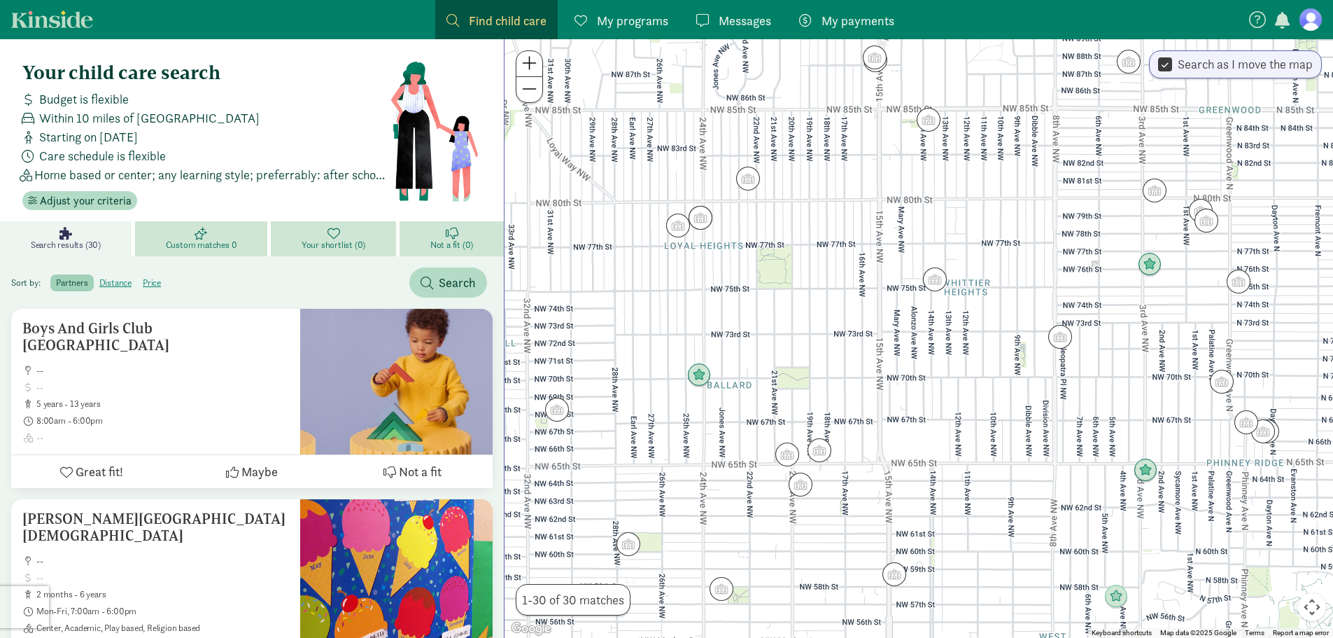
drag, startPoint x: 841, startPoint y: 552, endPoint x: 827, endPoint y: 512, distance: 42.3
click at [827, 512] on div "To navigate, press the arrow keys." at bounding box center [919, 338] width 829 height 598
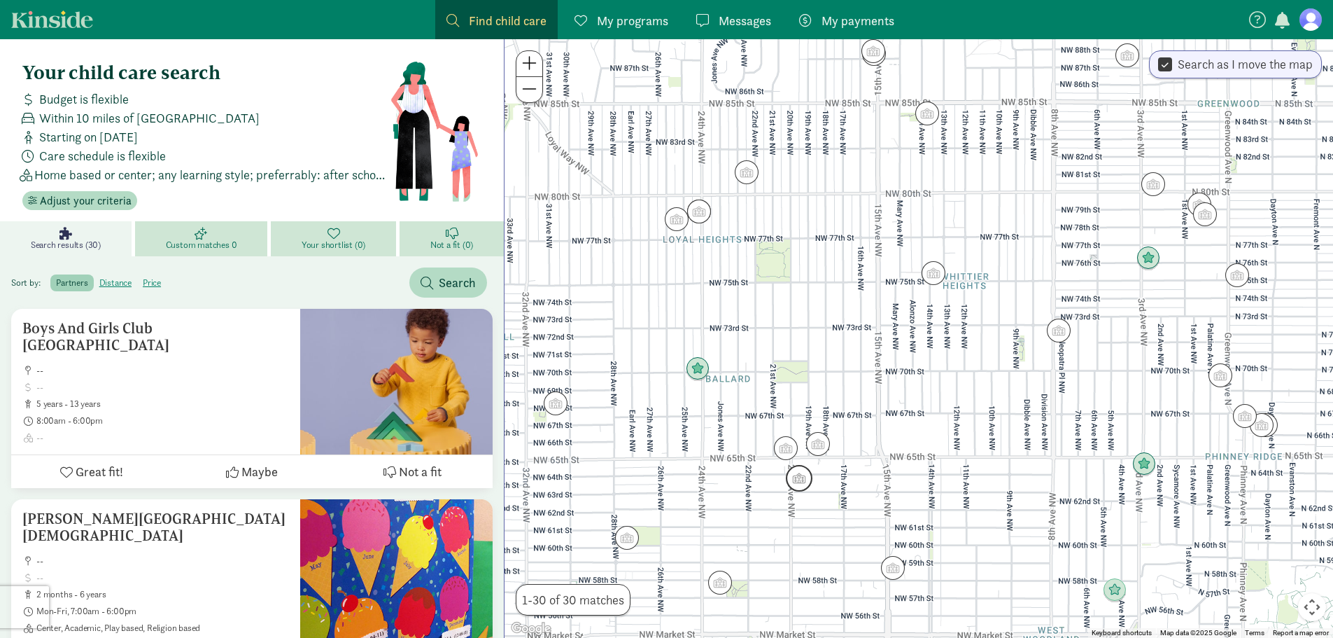
click at [797, 476] on img "Click to see details" at bounding box center [799, 478] width 27 height 27
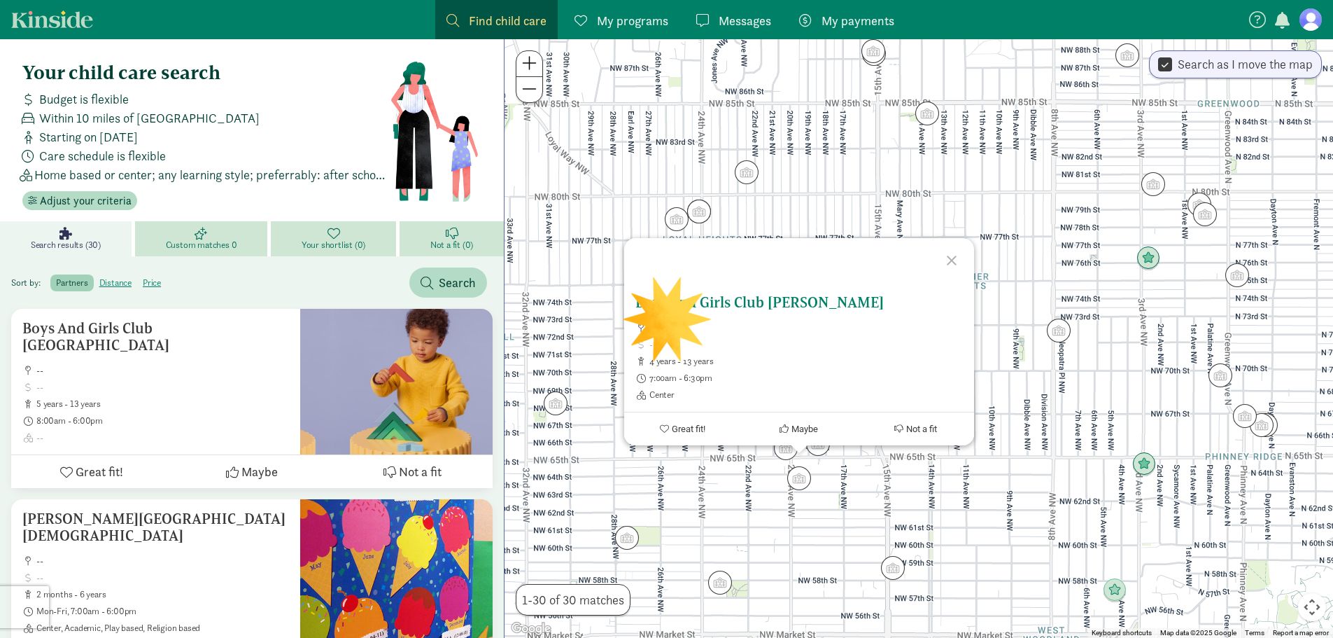
click at [781, 426] on icon at bounding box center [784, 428] width 9 height 9
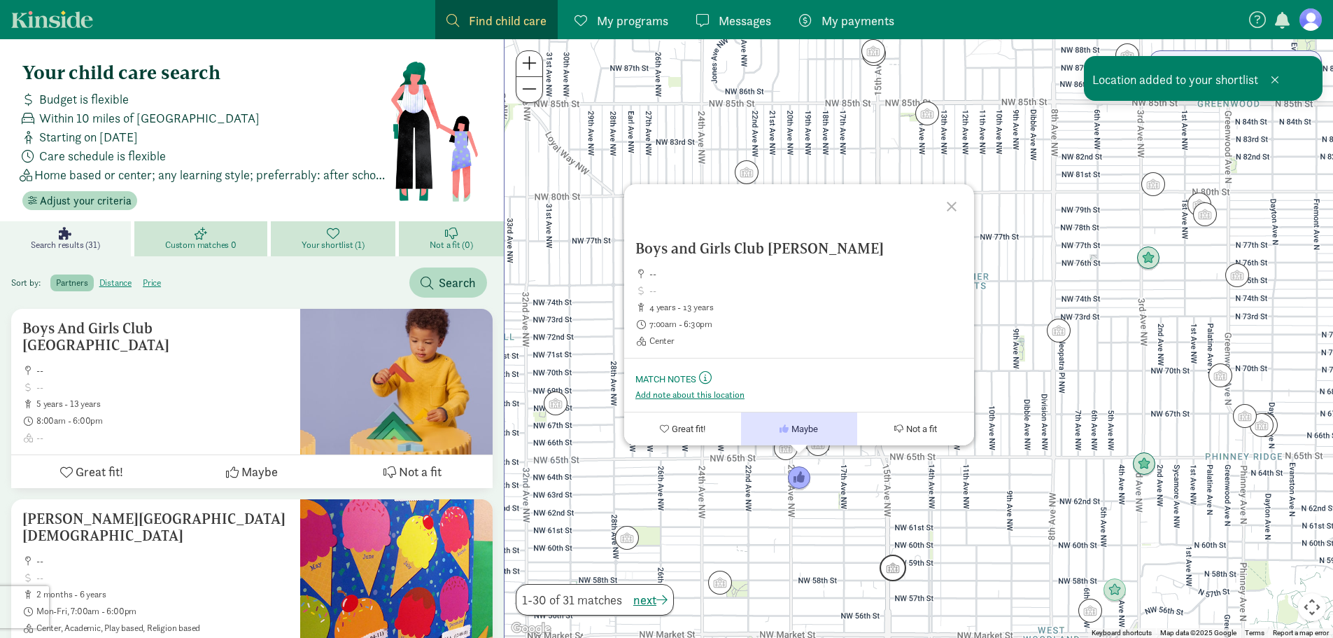
click at [894, 570] on img "Click to see details" at bounding box center [893, 567] width 27 height 27
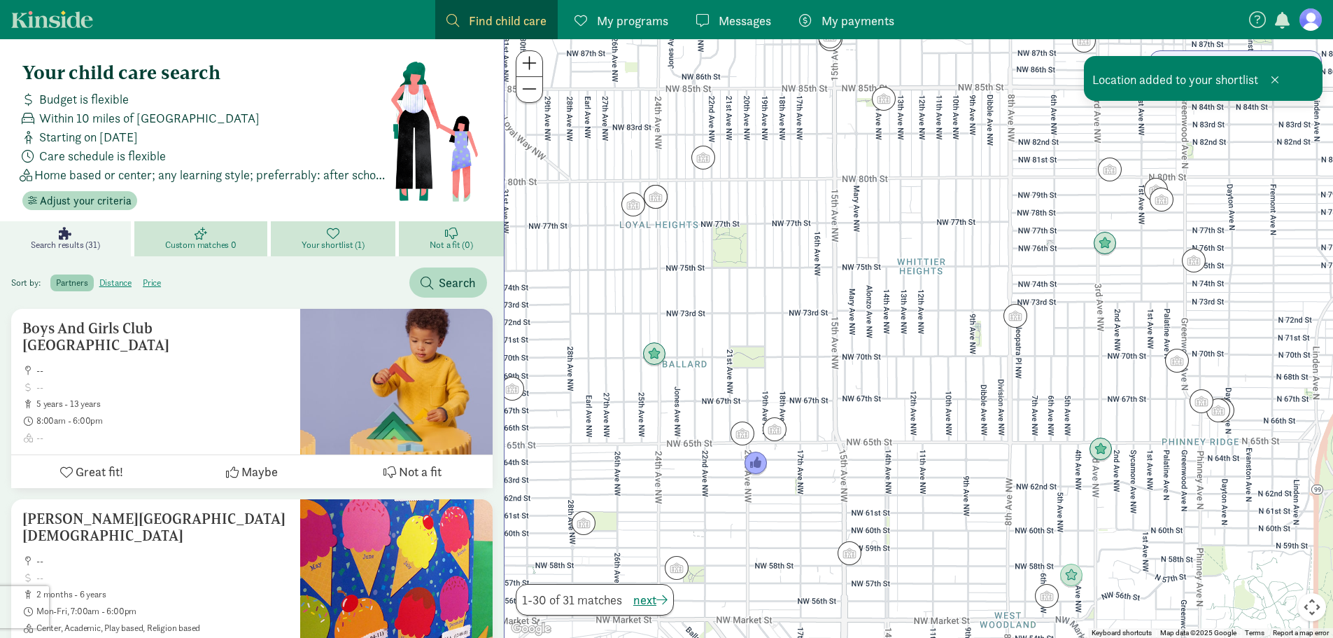
drag, startPoint x: 836, startPoint y: 587, endPoint x: 791, endPoint y: 572, distance: 47.1
click at [791, 572] on div "To navigate, press the arrow keys." at bounding box center [919, 338] width 829 height 598
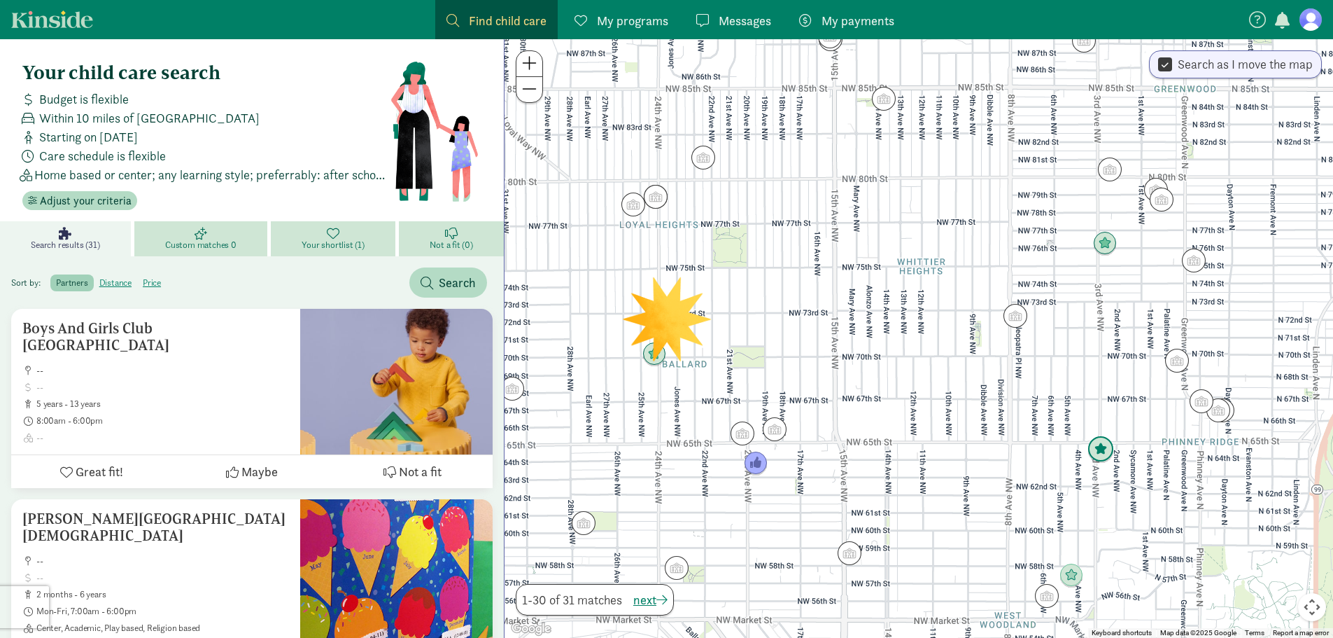
click at [1095, 450] on img "Click to see details" at bounding box center [1101, 449] width 27 height 27
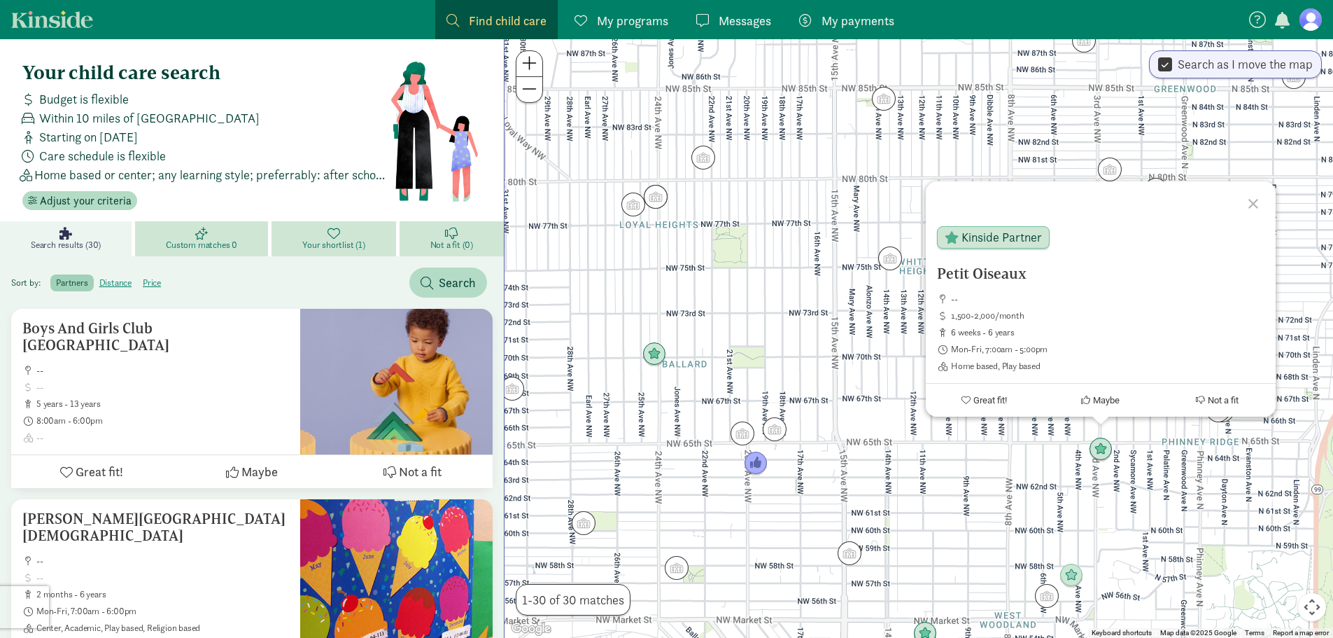
click at [1261, 205] on div at bounding box center [1255, 201] width 41 height 41
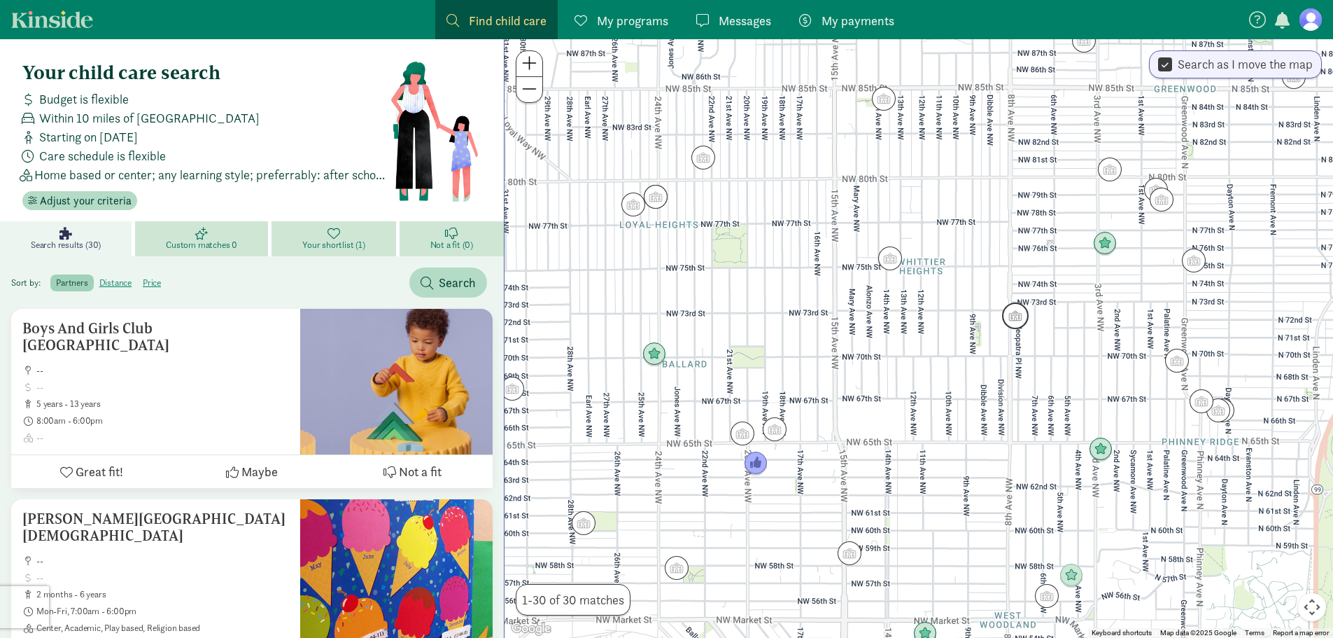
click at [1017, 313] on img "Click to see details" at bounding box center [1015, 315] width 27 height 27
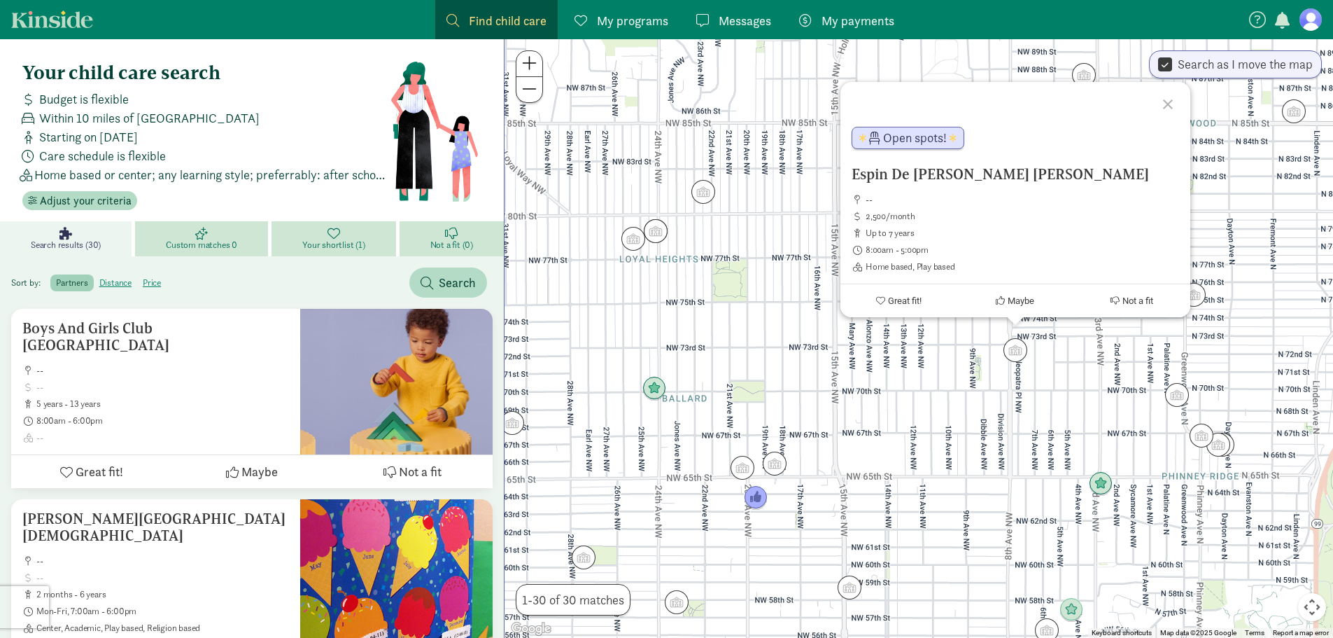
click at [1167, 102] on div at bounding box center [1170, 102] width 41 height 41
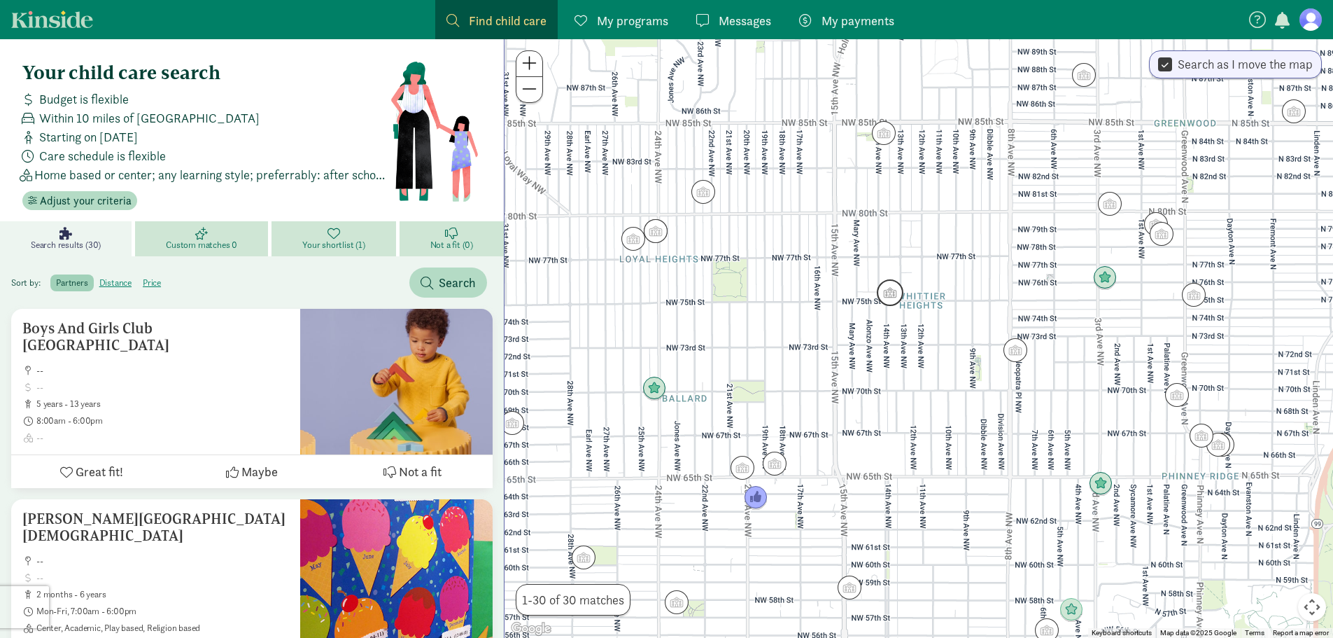
click at [890, 298] on img "Click to see details" at bounding box center [890, 292] width 27 height 27
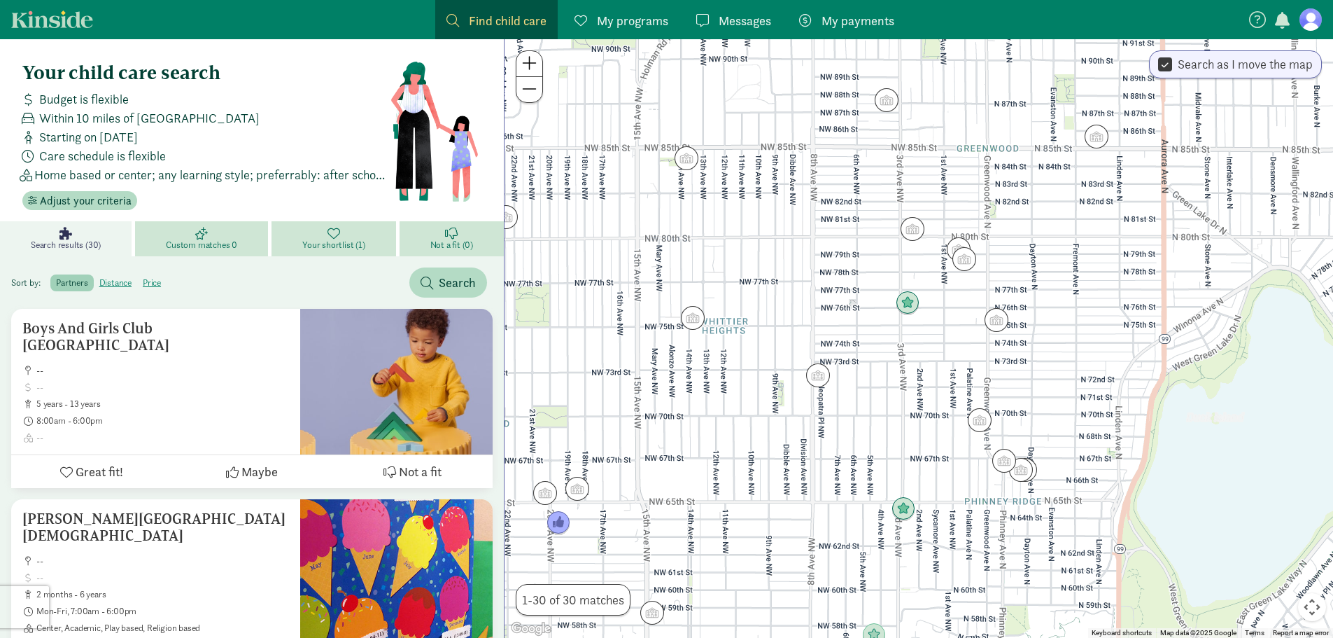
drag, startPoint x: 964, startPoint y: 358, endPoint x: 760, endPoint y: 357, distance: 203.7
click at [760, 357] on div "To navigate, press the arrow keys." at bounding box center [919, 338] width 829 height 598
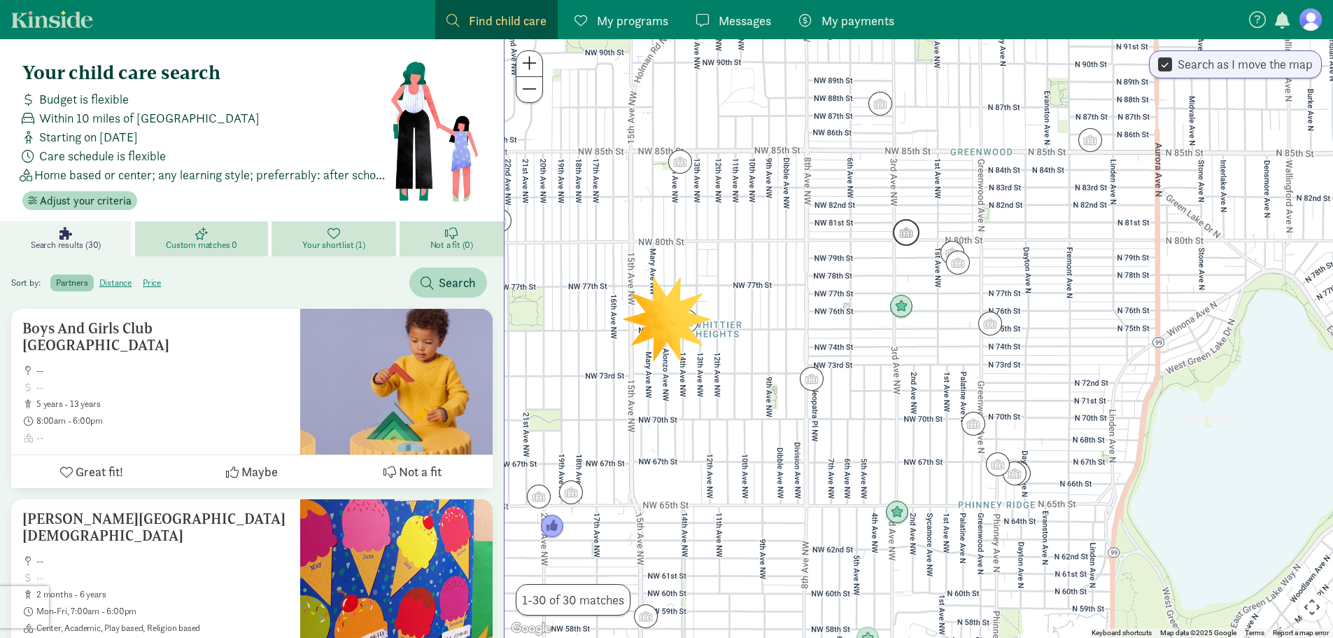
click at [908, 234] on img "Click to see details" at bounding box center [906, 232] width 27 height 27
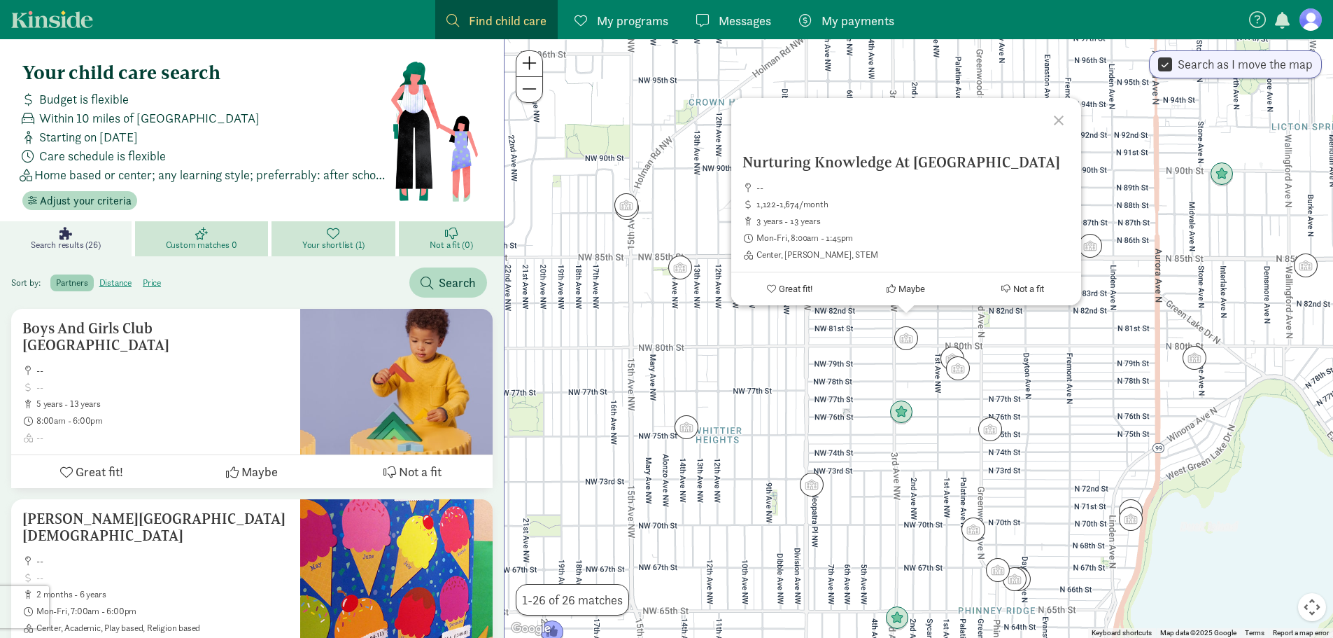
click at [1055, 104] on div at bounding box center [1061, 118] width 41 height 41
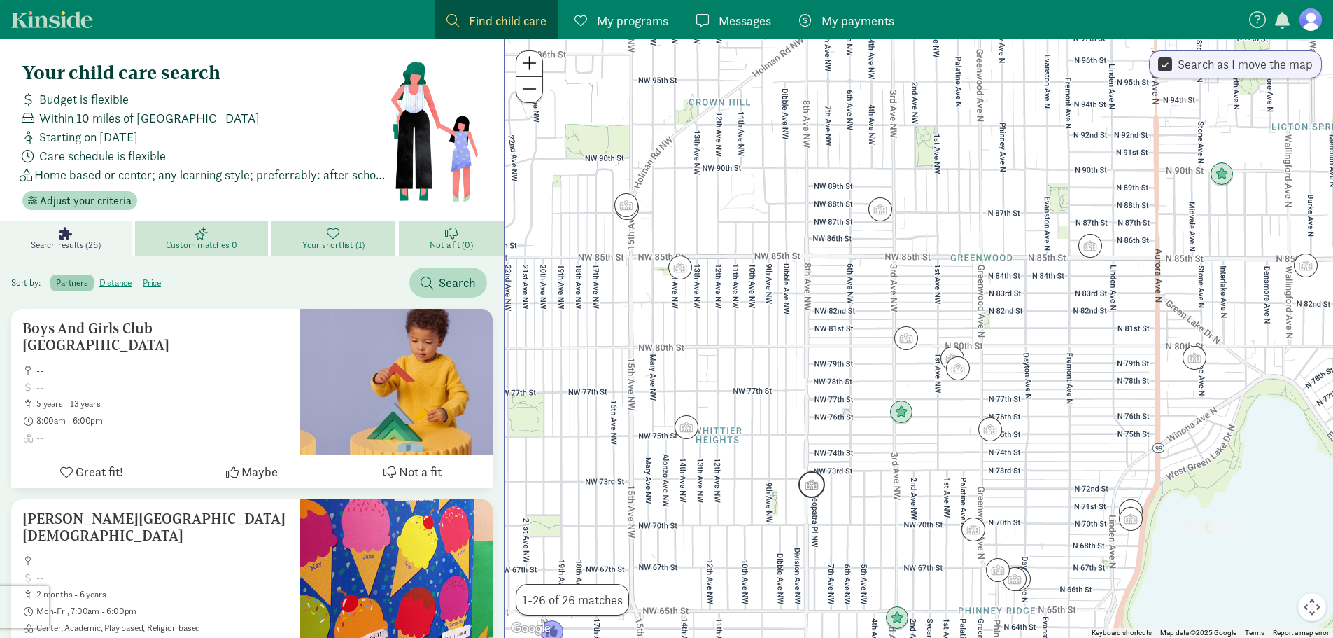
click at [804, 478] on img "Click to see details" at bounding box center [812, 484] width 27 height 27
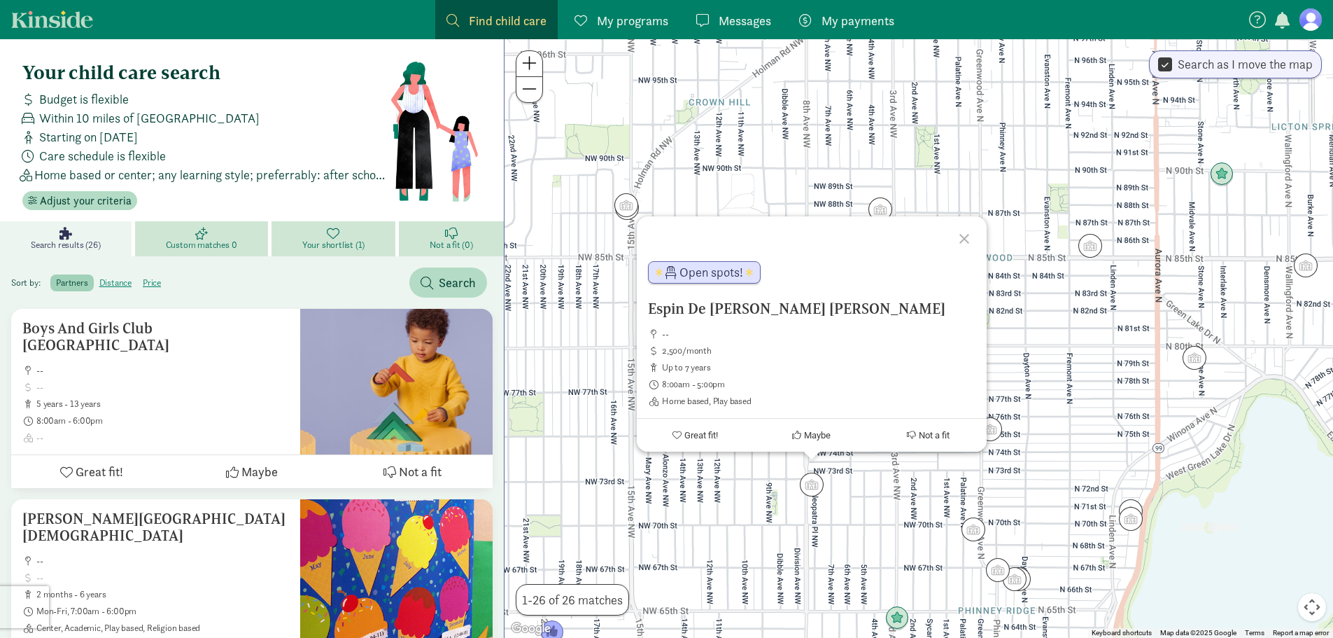
click at [962, 236] on div at bounding box center [966, 236] width 41 height 41
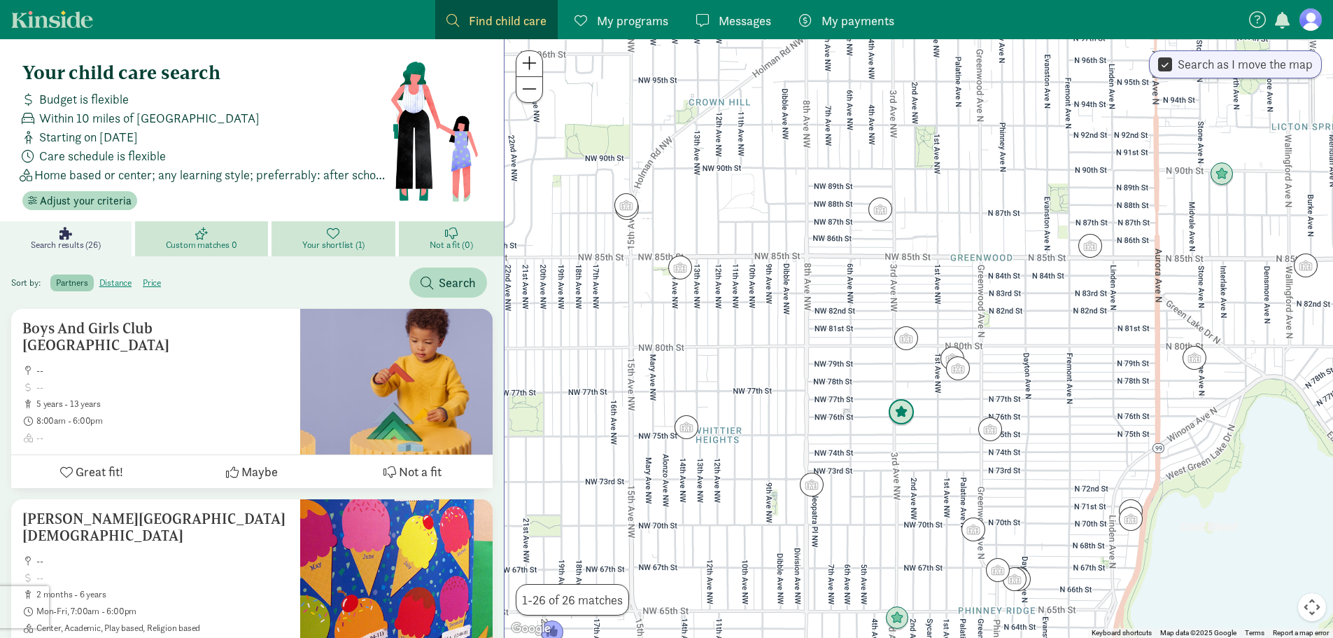
click at [902, 409] on img "Click to see details" at bounding box center [901, 412] width 27 height 27
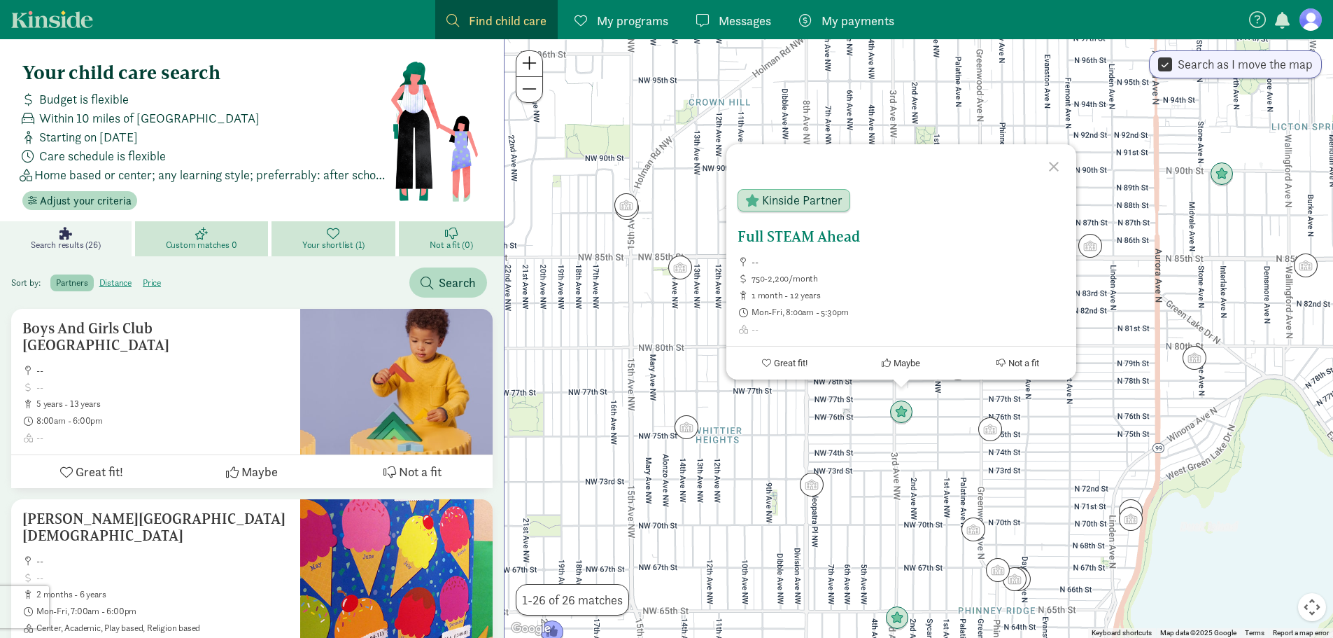
click at [797, 237] on h5 "Full STEAM Ahead" at bounding box center [902, 236] width 328 height 17
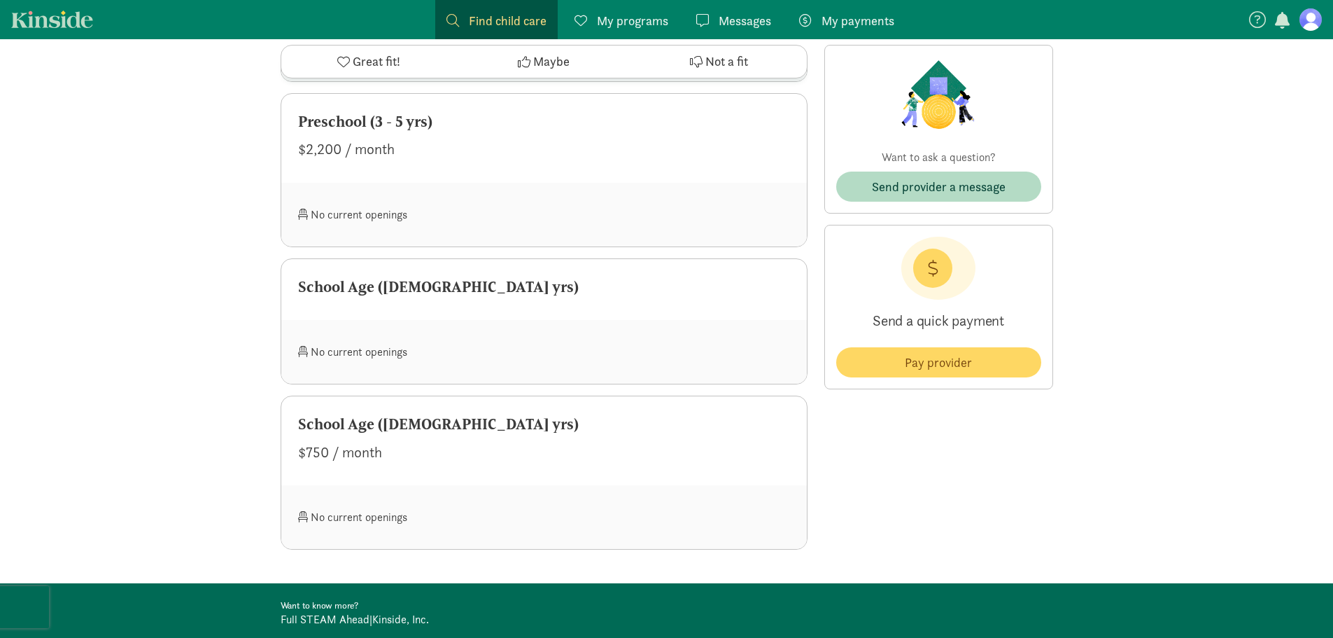
scroll to position [1260, 0]
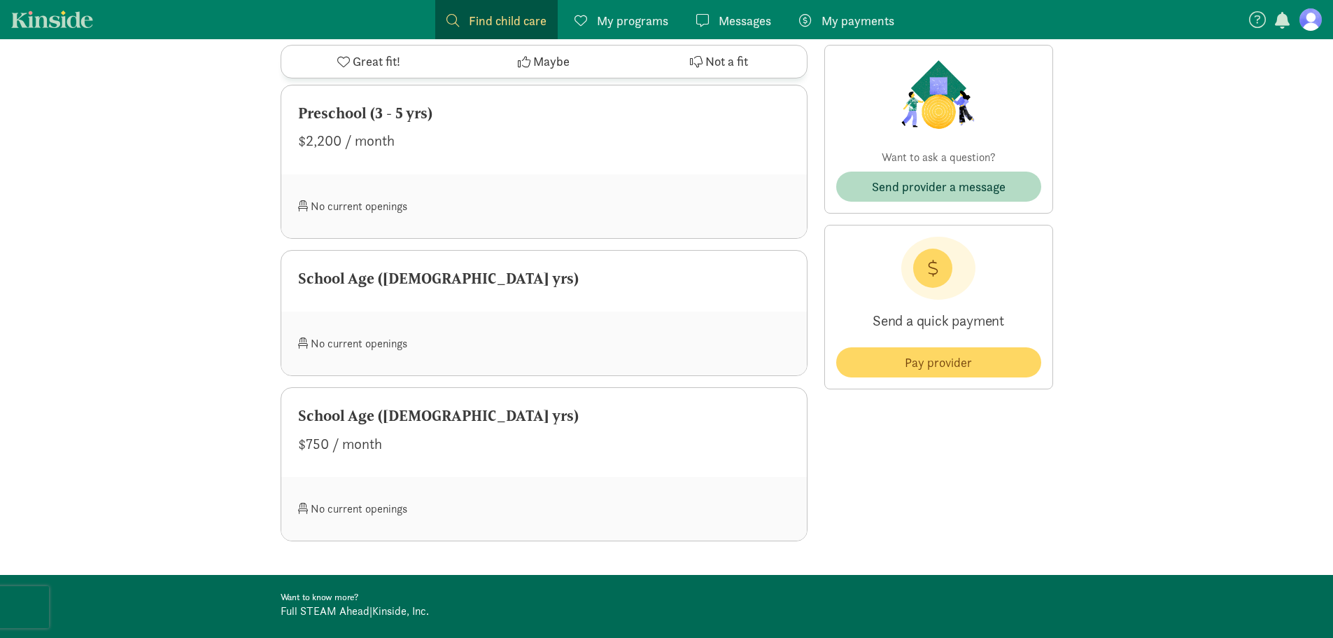
click at [402, 272] on div "School Age ([DEMOGRAPHIC_DATA] yrs)" at bounding box center [544, 282] width 526 height 62
click at [453, 433] on div "$750 / month" at bounding box center [544, 444] width 492 height 22
click at [390, 493] on div "No current openings" at bounding box center [421, 508] width 246 height 30
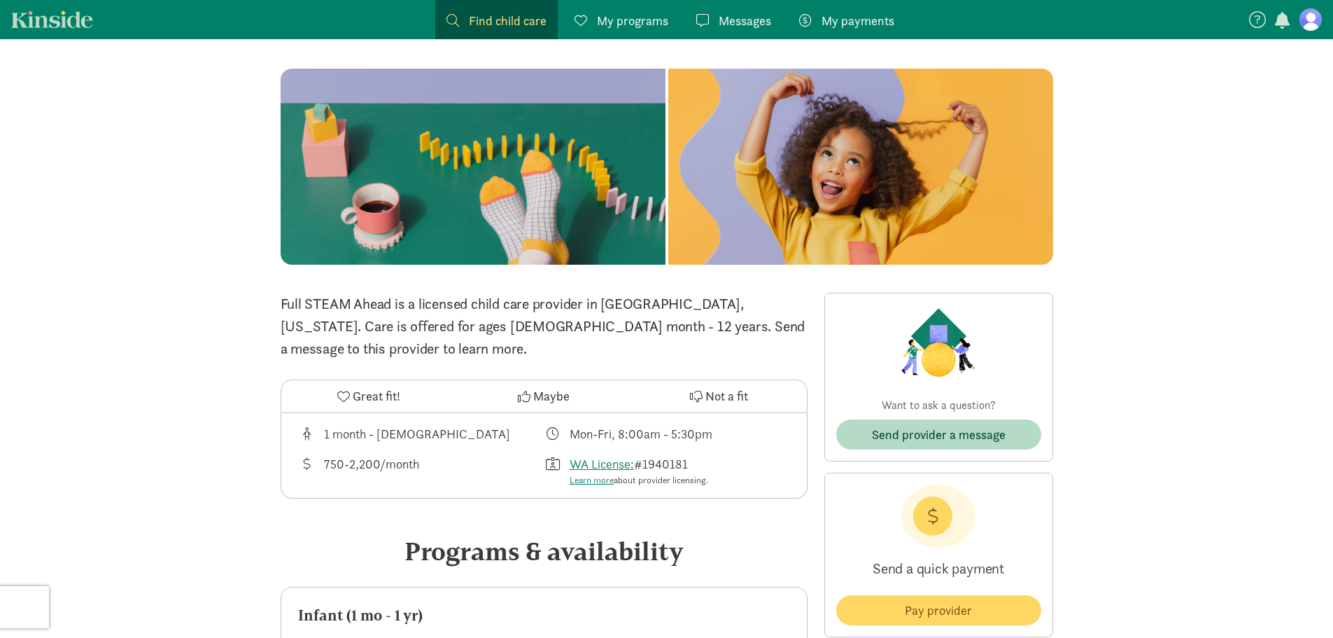
scroll to position [140, 0]
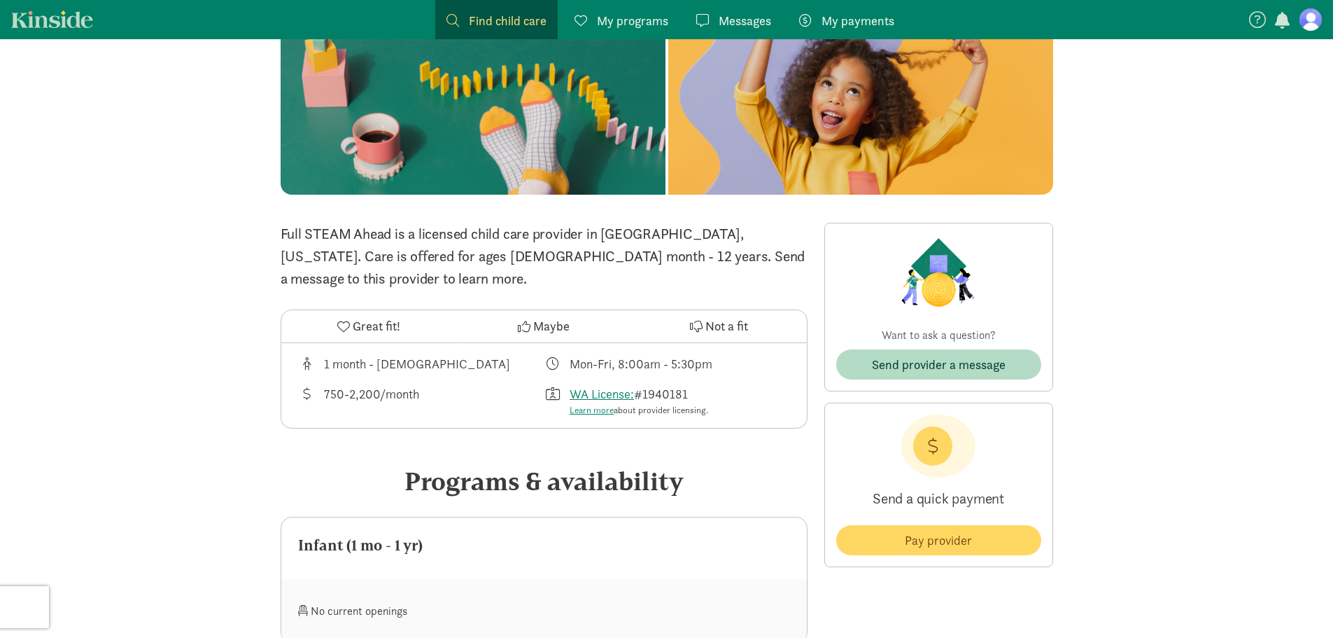
click at [525, 320] on icon at bounding box center [524, 326] width 13 height 13
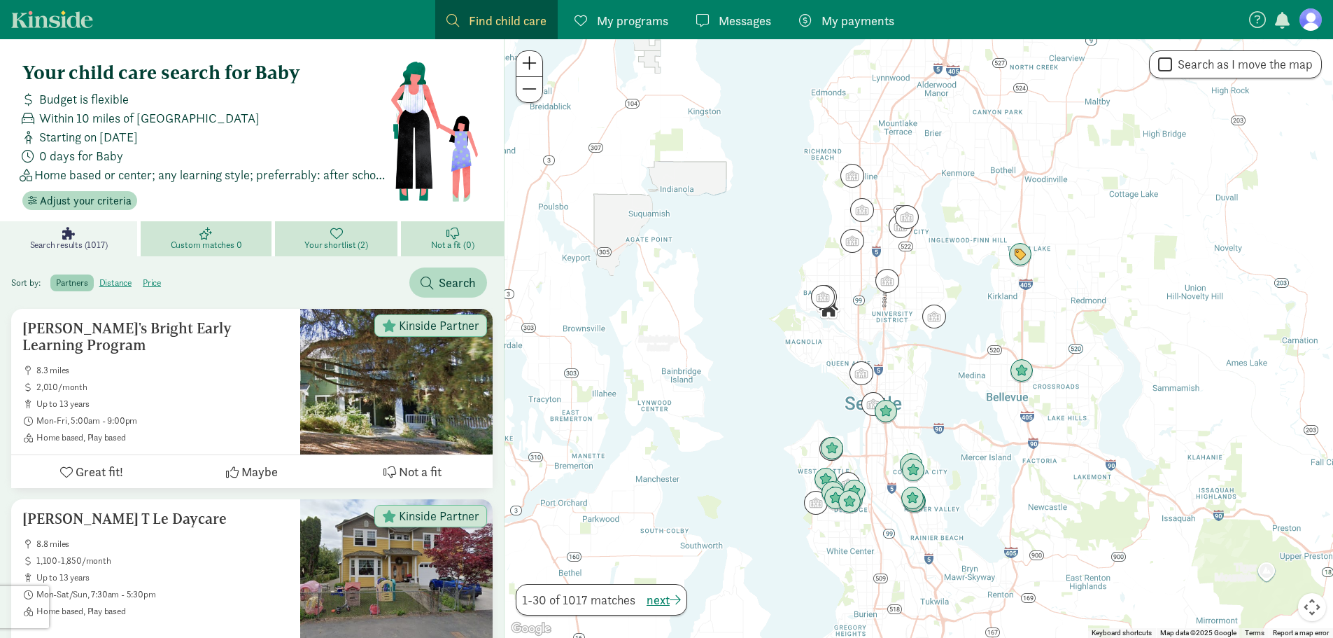
click at [1318, 18] on figure at bounding box center [1311, 19] width 22 height 22
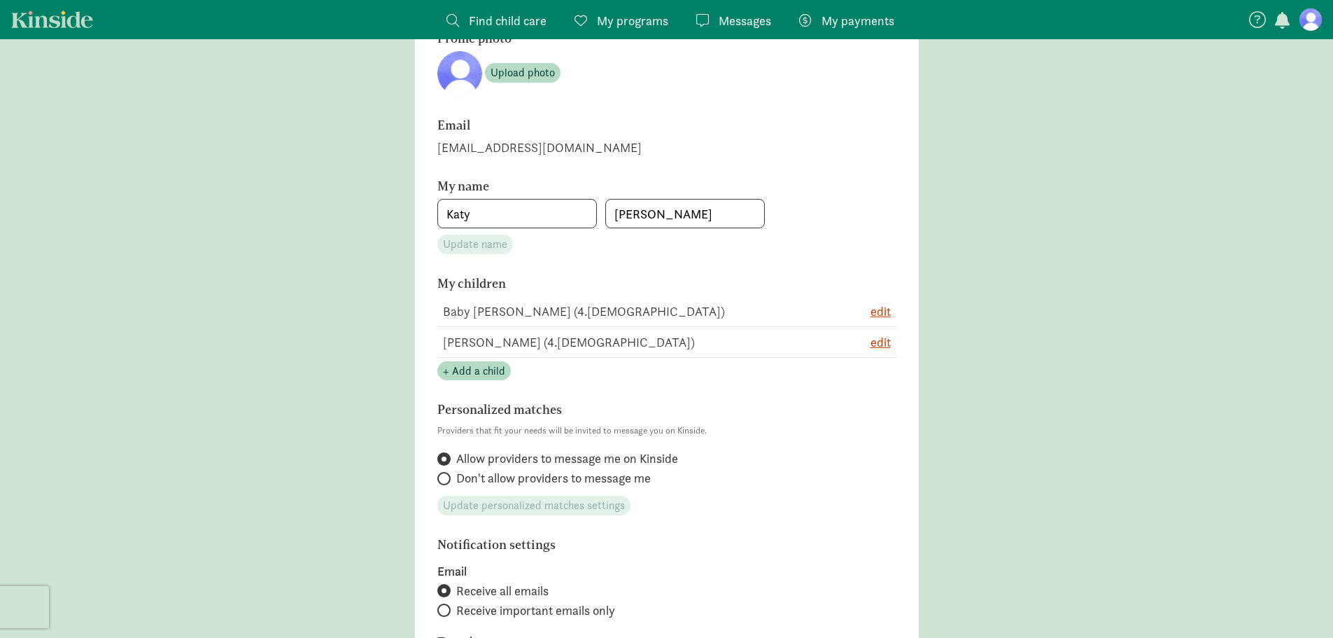
scroll to position [140, 0]
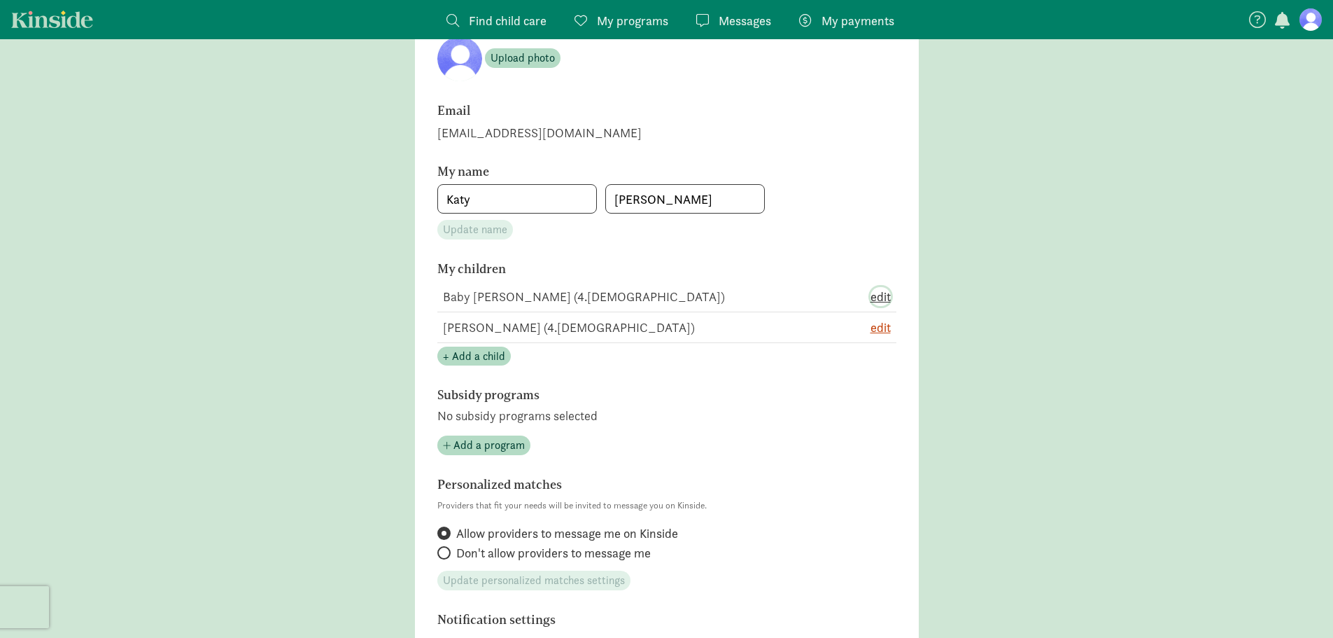
click at [882, 298] on span "edit" at bounding box center [881, 296] width 20 height 19
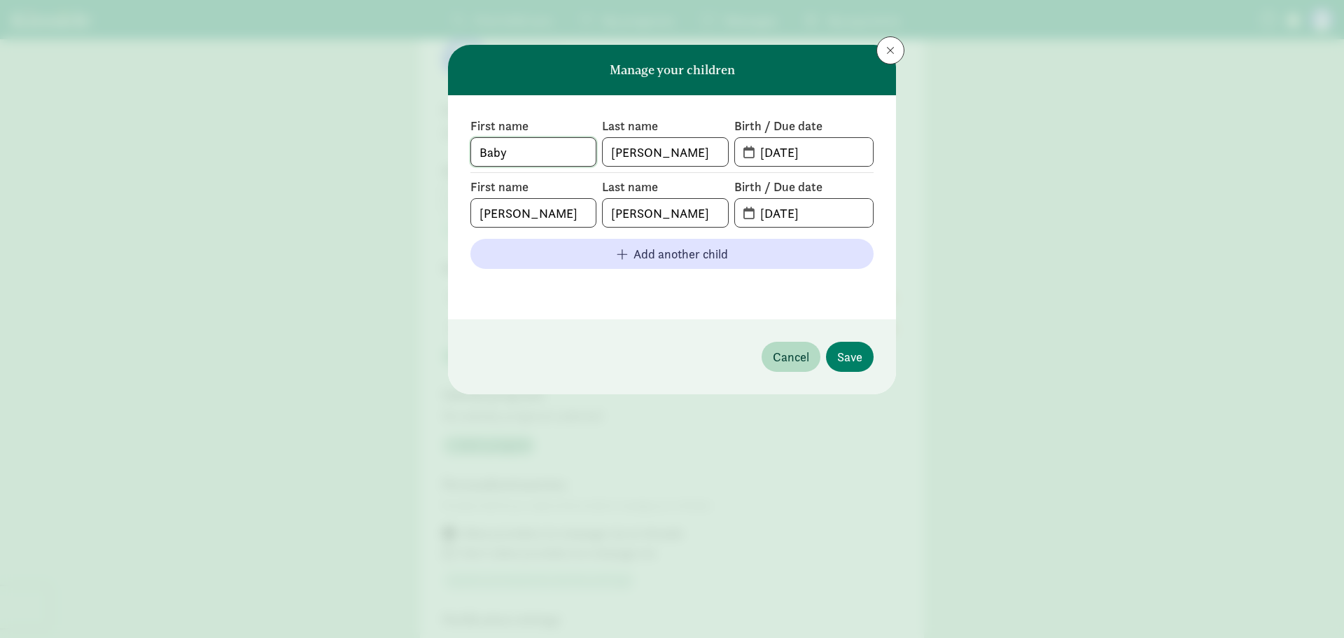
drag, startPoint x: 553, startPoint y: 156, endPoint x: 406, endPoint y: 113, distance: 153.3
click at [406, 113] on div "Manage your children First name Baby Last name [PERSON_NAME] Birth / Due date […" at bounding box center [672, 319] width 1344 height 638
type input "Maris"
click at [745, 152] on span "[DATE]" at bounding box center [804, 152] width 138 height 28
click at [745, 151] on span "01-30-2021" at bounding box center [804, 152] width 138 height 28
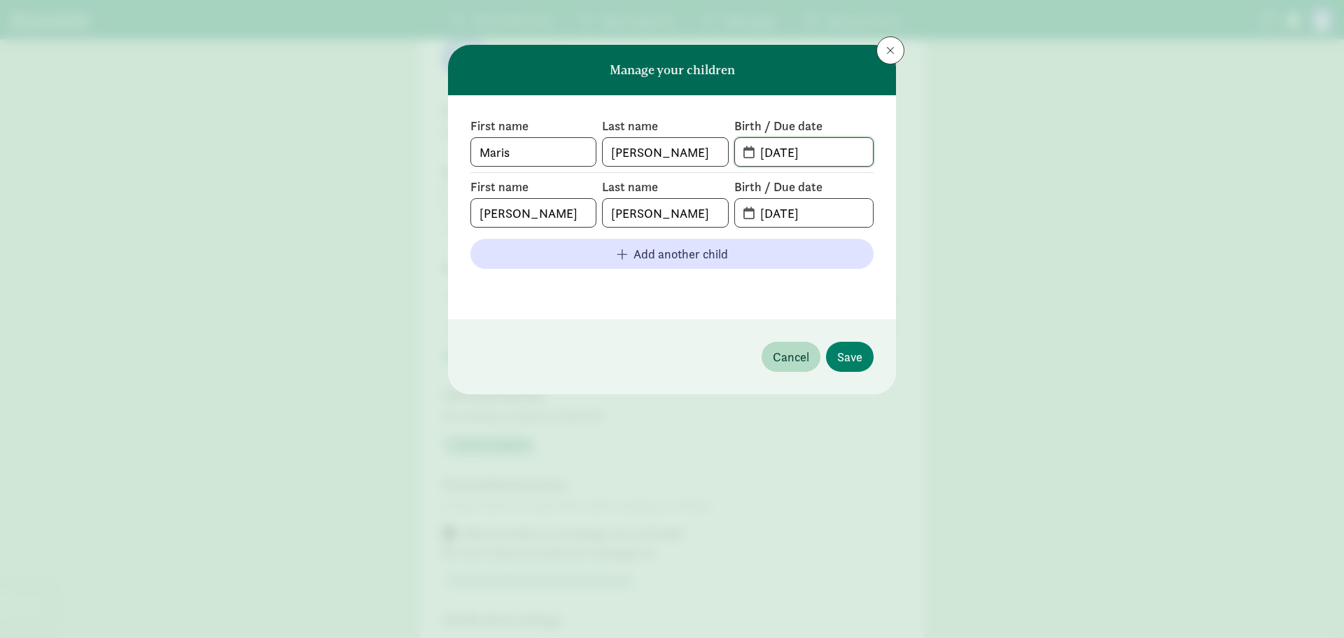
click at [801, 158] on input "01-30-2021" at bounding box center [812, 152] width 121 height 28
drag, startPoint x: 836, startPoint y: 153, endPoint x: 754, endPoint y: 157, distance: 82.0
click at [754, 157] on input "01-30-2021" at bounding box center [812, 152] width 121 height 28
type input "11-23-2023"
click at [856, 362] on span "Save" at bounding box center [849, 356] width 25 height 19
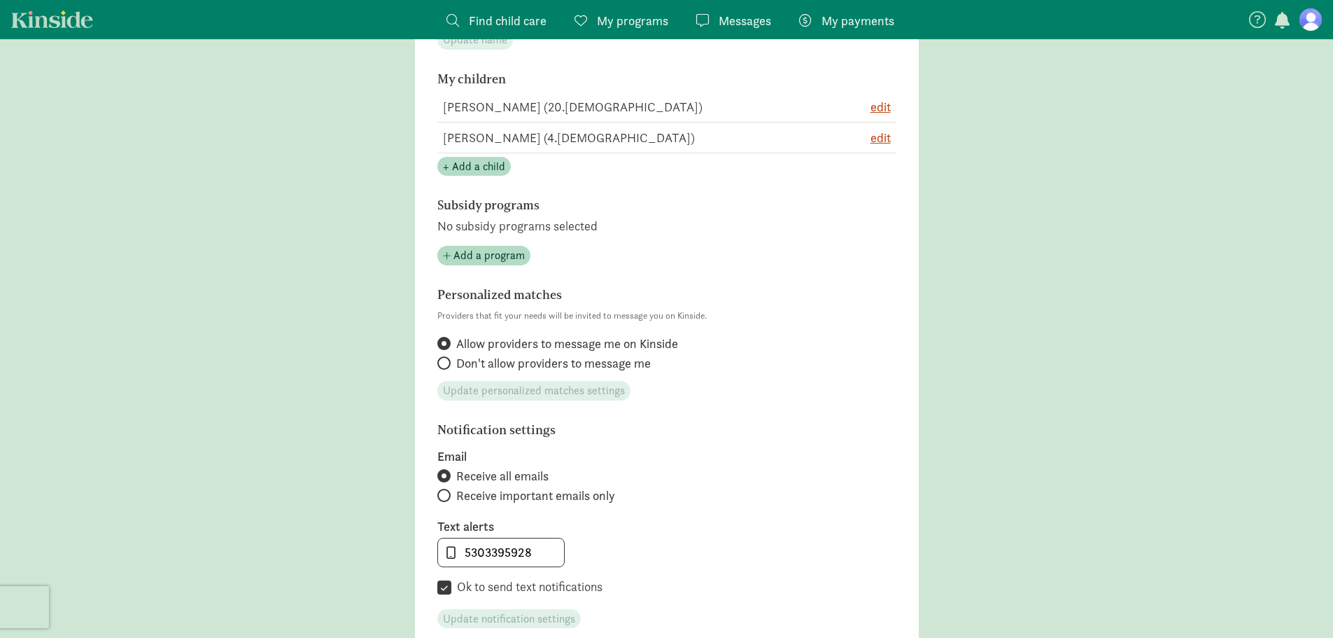
scroll to position [350, 0]
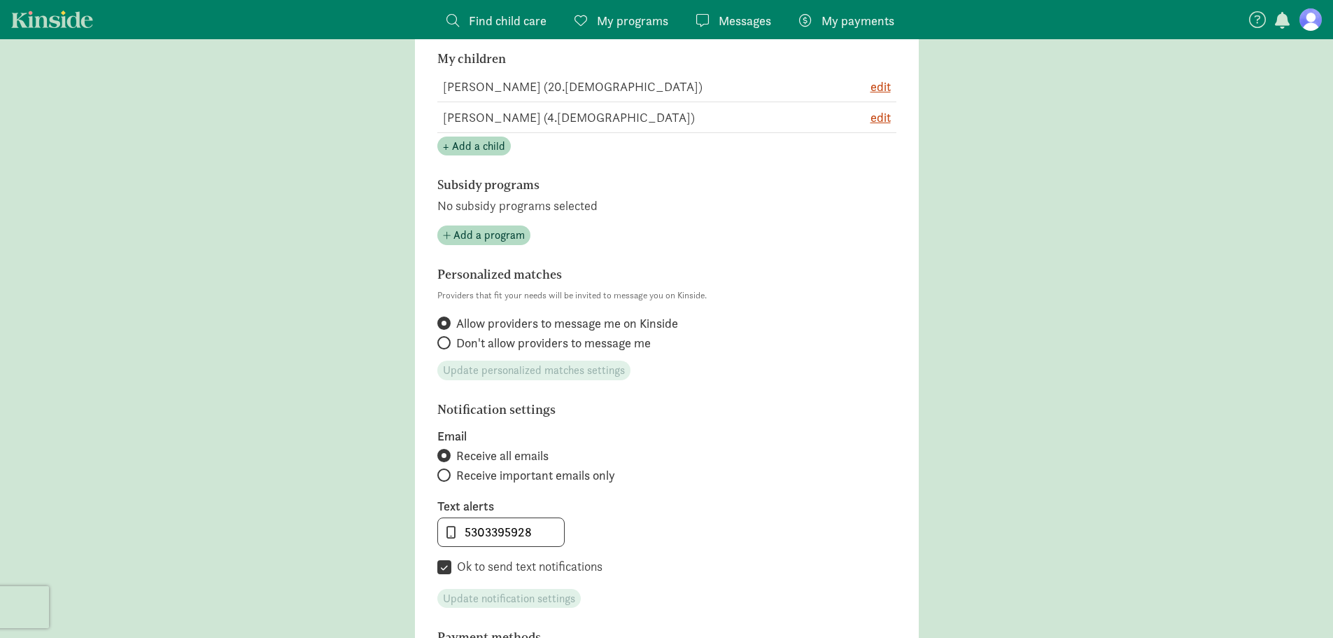
click at [447, 342] on span at bounding box center [443, 342] width 13 height 13
click at [447, 342] on input "Don't allow providers to message me" at bounding box center [441, 342] width 9 height 9
radio input "true"
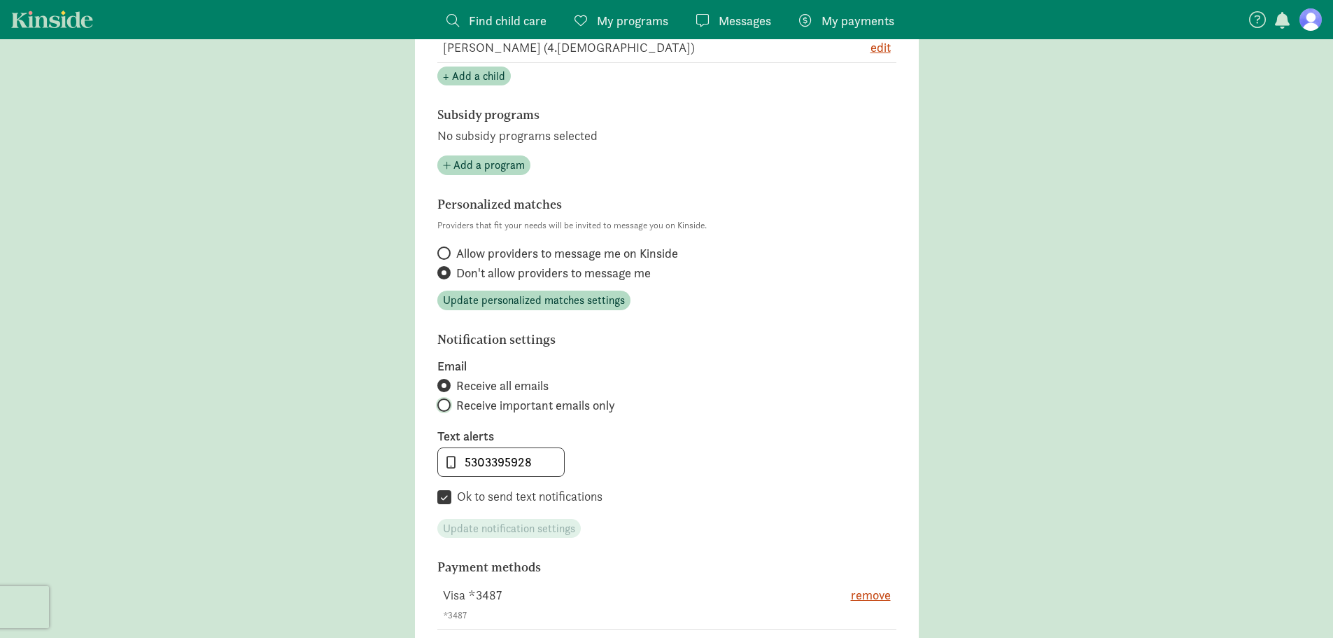
click at [444, 404] on input "Receive important emails only" at bounding box center [441, 404] width 9 height 9
radio input "true"
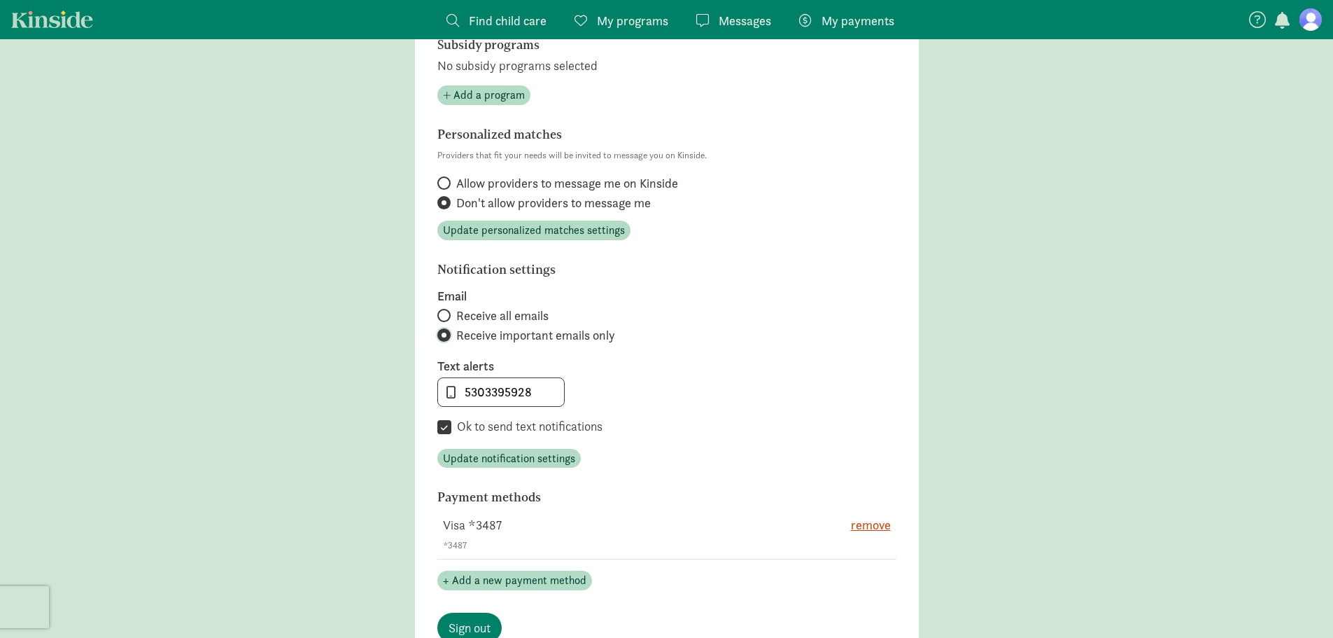
scroll to position [560, 0]
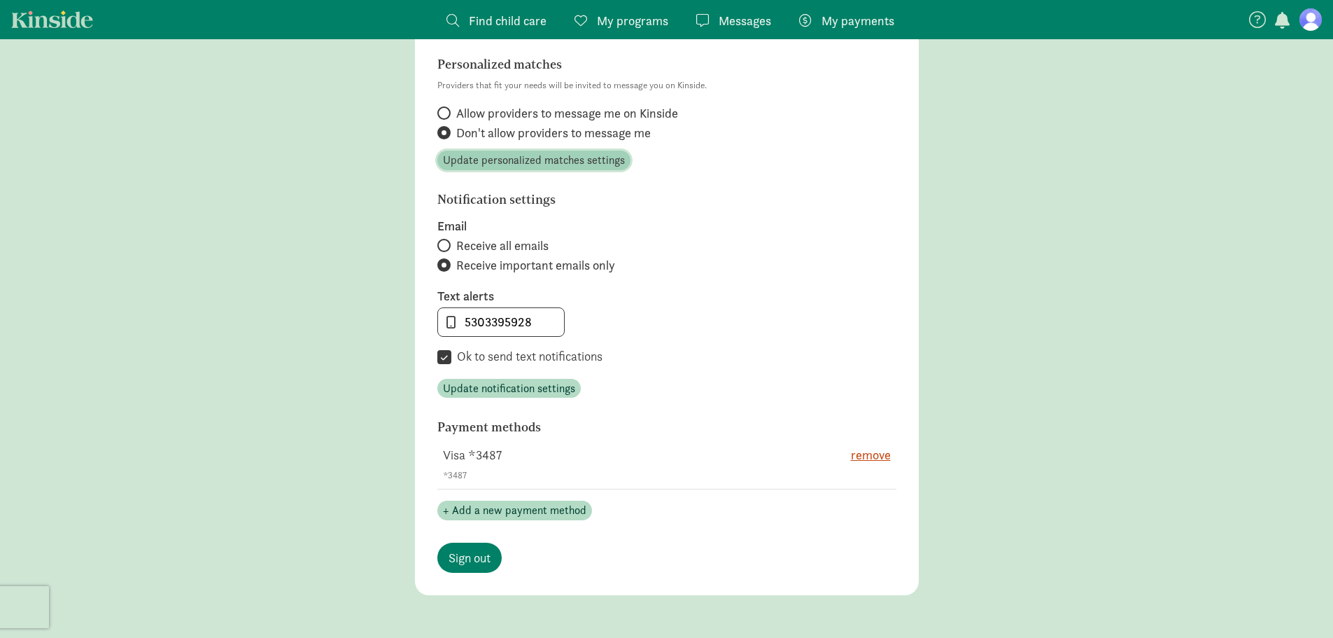
click at [511, 162] on span "Update personalized matches settings" at bounding box center [534, 160] width 182 height 17
click at [516, 388] on span "Update notification settings" at bounding box center [509, 388] width 132 height 17
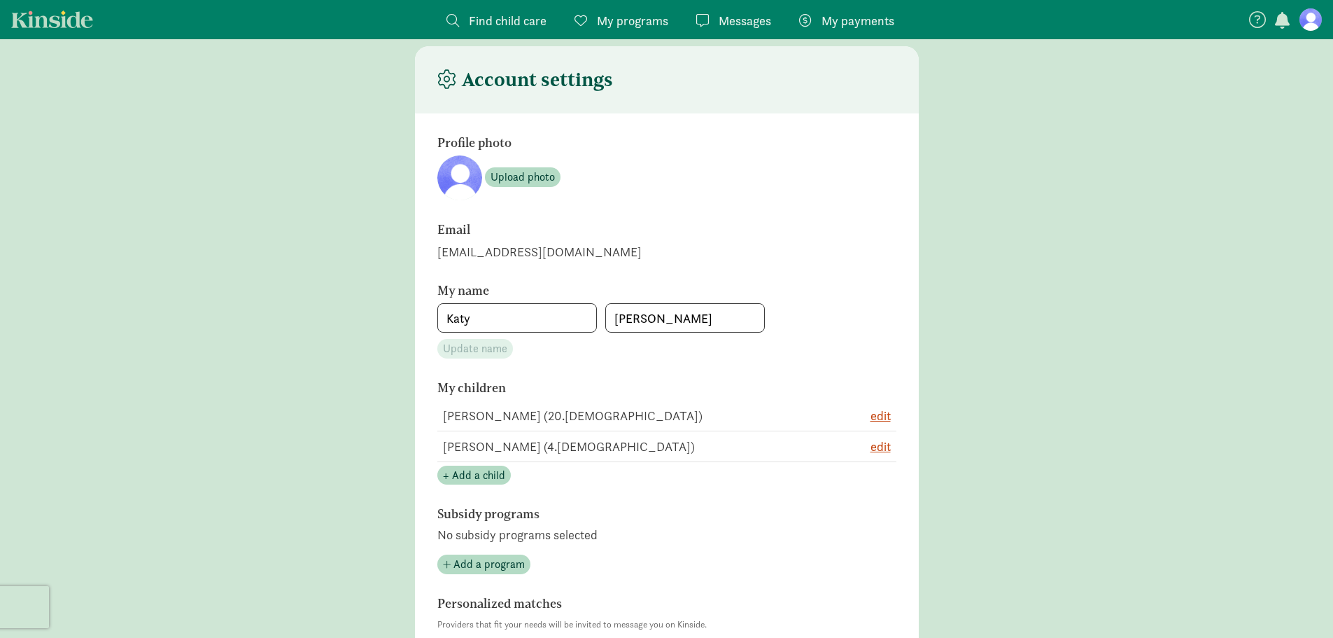
scroll to position [0, 0]
